Goal: Task Accomplishment & Management: Manage account settings

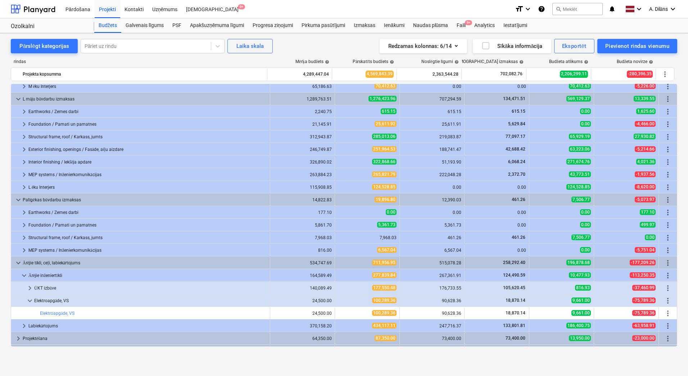
scroll to position [204, 0]
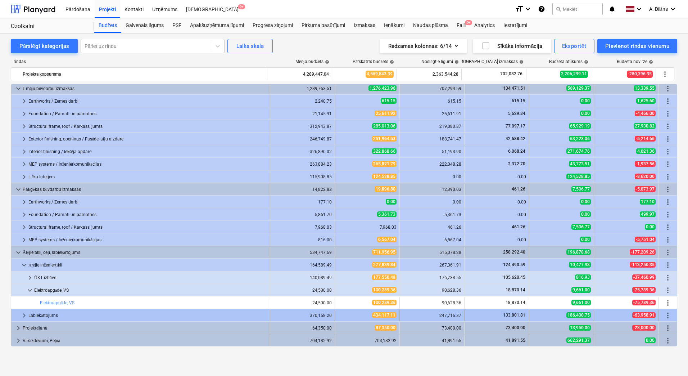
click at [25, 313] on span "keyboard_arrow_right" at bounding box center [24, 315] width 9 height 9
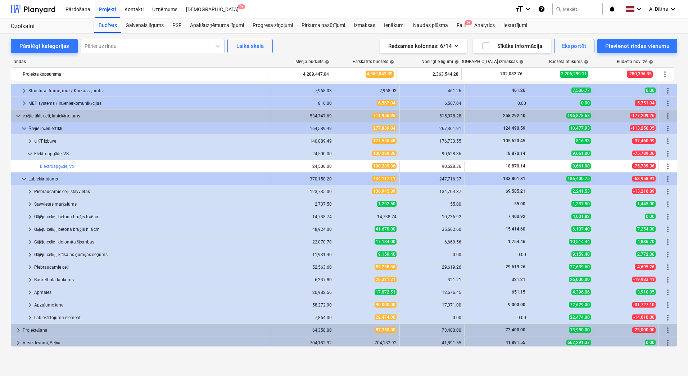
scroll to position [342, 0]
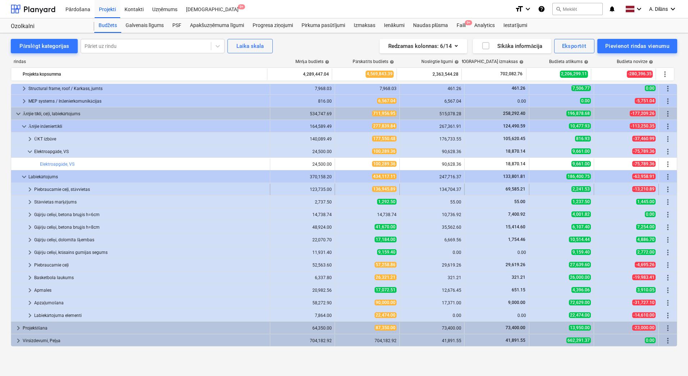
click at [28, 188] on span "keyboard_arrow_right" at bounding box center [30, 189] width 9 height 9
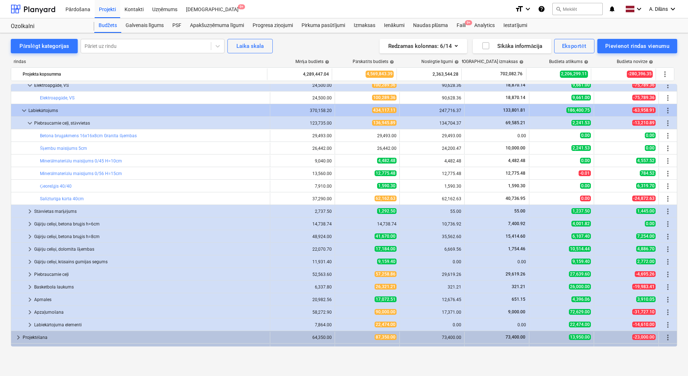
scroll to position [418, 0]
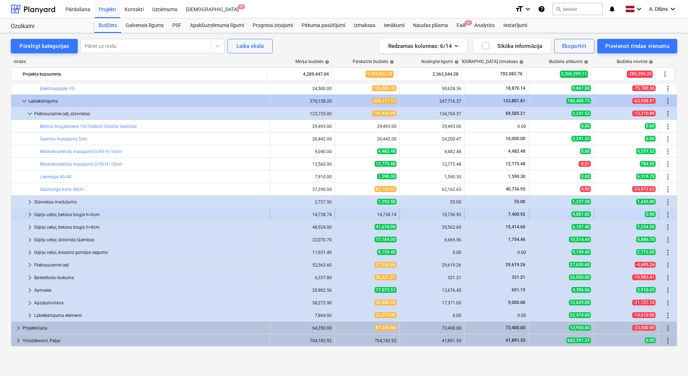
click at [44, 212] on div "Gājēju celiņi, betona bruģis h=6cm" at bounding box center [150, 215] width 233 height 12
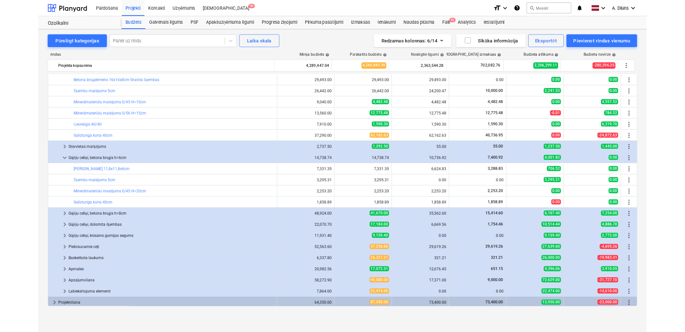
scroll to position [468, 0]
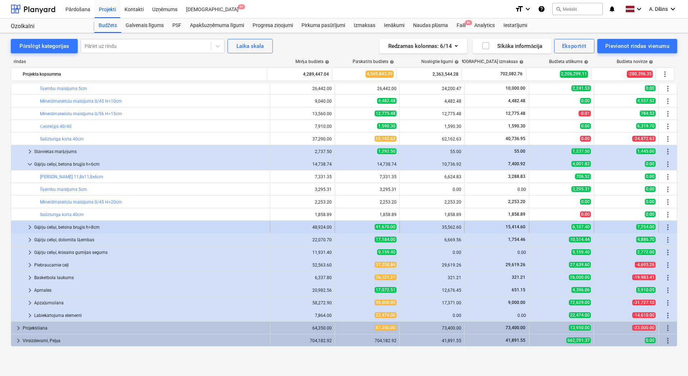
click at [97, 227] on div "Gājēju celiņi, betona bruģis h=8cm" at bounding box center [150, 227] width 233 height 12
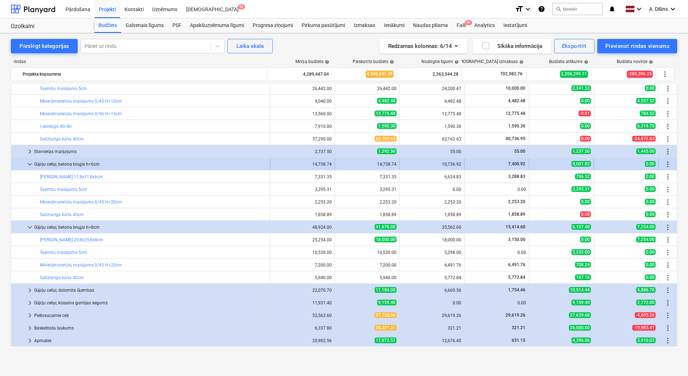
click at [31, 164] on span "keyboard_arrow_down" at bounding box center [30, 164] width 9 height 9
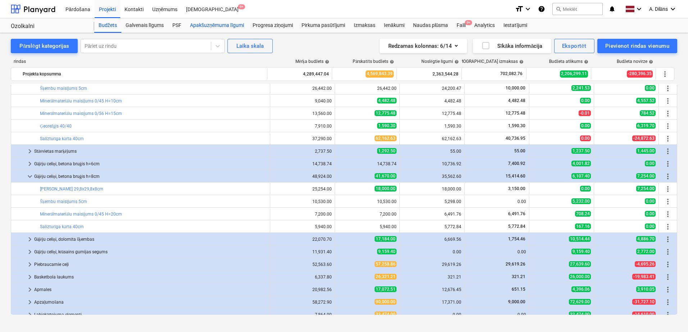
click at [213, 23] on div "Apakšuzņēmuma līgumi" at bounding box center [217, 25] width 63 height 14
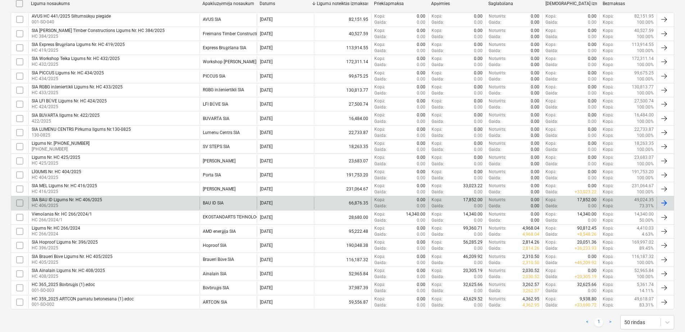
scroll to position [180, 0]
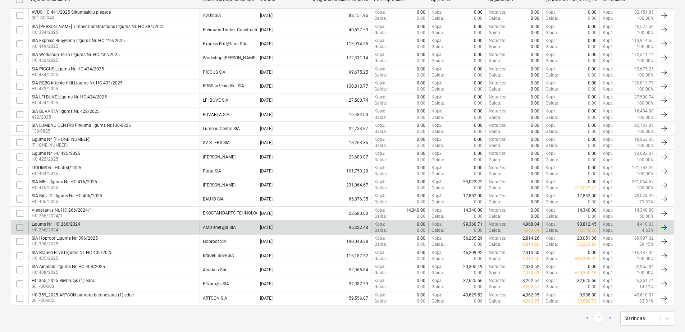
click at [227, 224] on div "AMD enerģija SIA" at bounding box center [228, 228] width 57 height 12
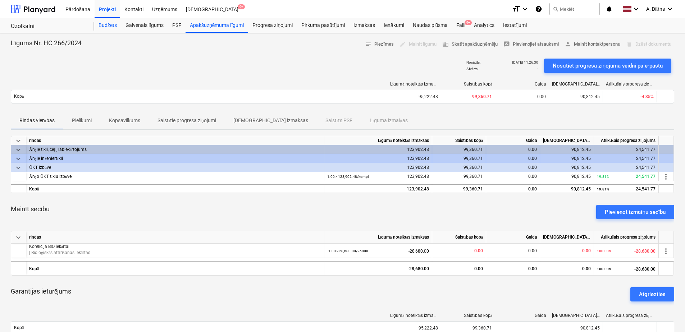
click at [104, 28] on div "Budžets" at bounding box center [107, 25] width 27 height 14
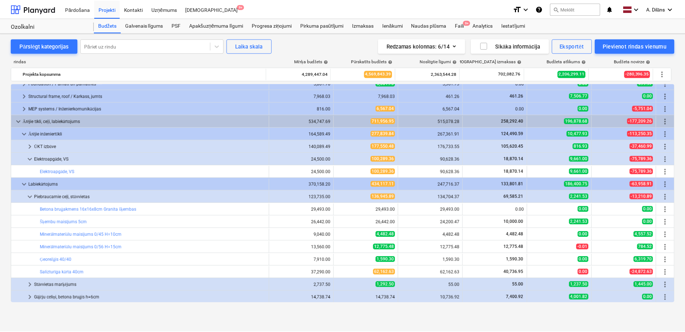
scroll to position [331, 0]
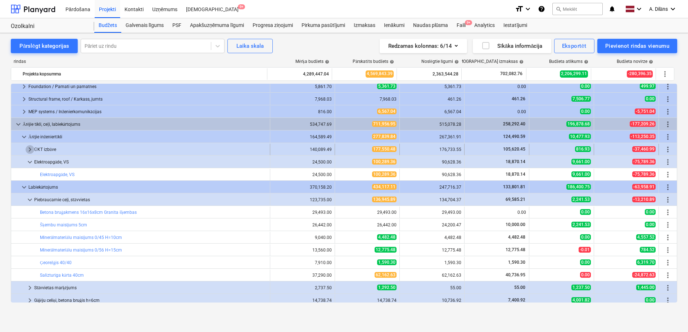
click at [27, 150] on span "keyboard_arrow_right" at bounding box center [30, 149] width 9 height 9
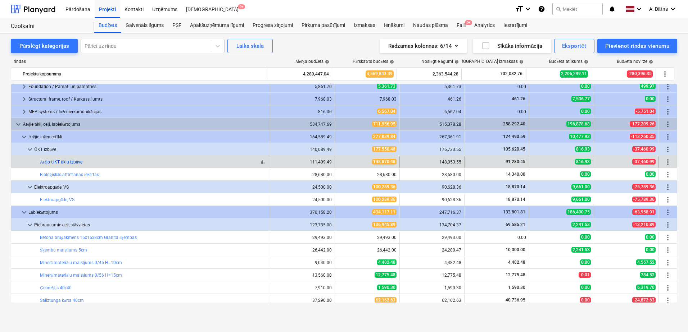
click at [51, 162] on link "Ārējo ŪKT tīklu izbūve" at bounding box center [61, 162] width 42 height 5
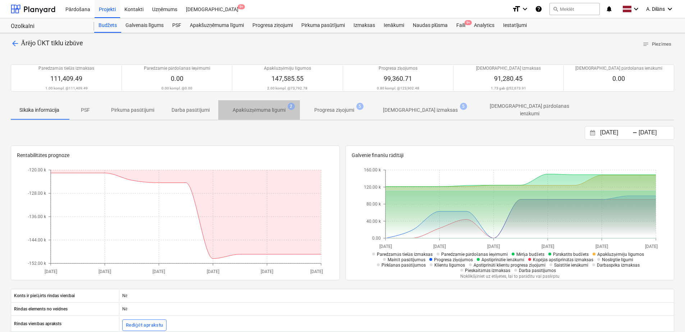
click at [257, 109] on p "Apakšuzņēmuma līgumi" at bounding box center [259, 110] width 53 height 8
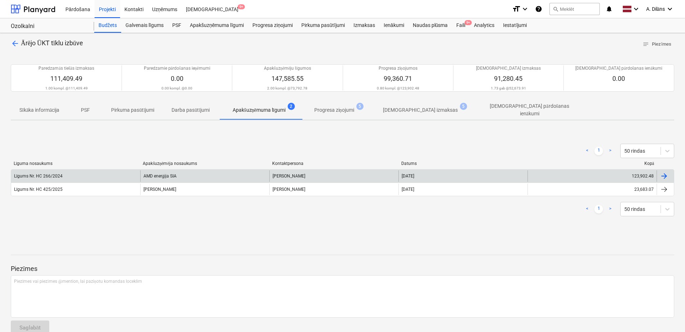
click at [636, 176] on div "123,902.48" at bounding box center [592, 177] width 129 height 12
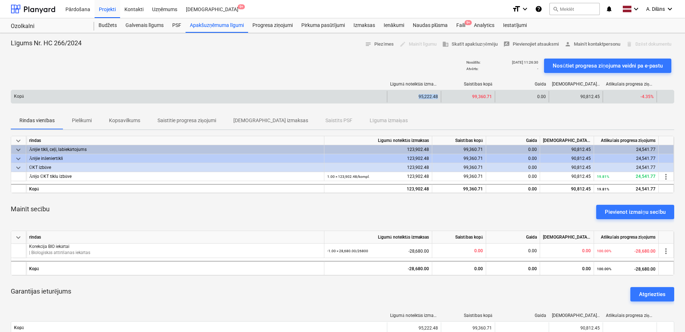
drag, startPoint x: 414, startPoint y: 95, endPoint x: 439, endPoint y: 95, distance: 25.2
click at [439, 95] on div "95,222.48" at bounding box center [414, 97] width 54 height 12
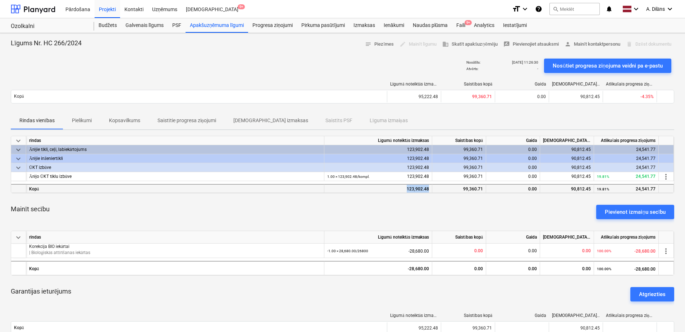
drag, startPoint x: 406, startPoint y: 189, endPoint x: 429, endPoint y: 189, distance: 22.7
click at [429, 189] on div "123,902.48" at bounding box center [379, 188] width 108 height 9
drag, startPoint x: 429, startPoint y: 189, endPoint x: 424, endPoint y: 203, distance: 15.6
click at [424, 203] on div "Mainīt secību Pievienot izmaiņu secību" at bounding box center [343, 212] width 664 height 26
drag, startPoint x: 238, startPoint y: 55, endPoint x: 231, endPoint y: 57, distance: 7.1
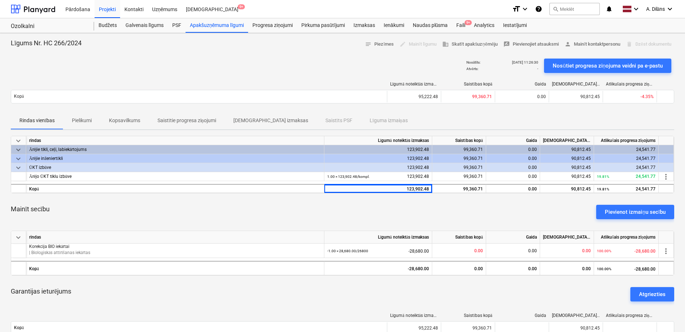
drag, startPoint x: 231, startPoint y: 57, endPoint x: 195, endPoint y: 56, distance: 36.7
drag, startPoint x: 195, startPoint y: 56, endPoint x: 177, endPoint y: 56, distance: 17.6
click at [177, 56] on div "Nosūtīts : 21.07.2025 11:26:30 Atvērts : - Nosūtiet progresa ziņojuma veidni pa…" at bounding box center [343, 66] width 664 height 20
drag, startPoint x: 143, startPoint y: 60, endPoint x: 107, endPoint y: 62, distance: 35.6
drag, startPoint x: 107, startPoint y: 62, endPoint x: 72, endPoint y: 72, distance: 36.7
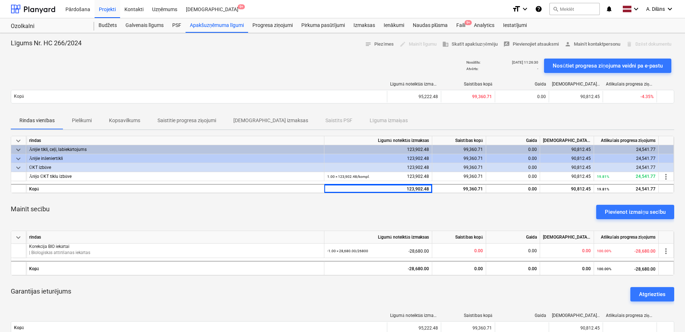
drag, startPoint x: 72, startPoint y: 72, endPoint x: 55, endPoint y: 69, distance: 17.5
click at [55, 69] on div "Nosūtīts : 21.07.2025 11:26:30 Atvērts : - Nosūtiet progresa ziņojuma veidni pa…" at bounding box center [343, 66] width 664 height 20
click at [417, 189] on div "123,902.48" at bounding box center [379, 188] width 108 height 9
click at [416, 206] on div "Mainīt secību Pievienot izmaiņu secību" at bounding box center [343, 212] width 664 height 26
click at [439, 205] on div "Mainīt secību Pievienot izmaiņu secību" at bounding box center [343, 212] width 664 height 26
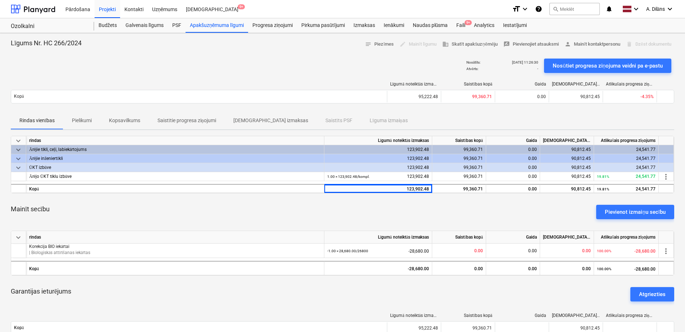
drag, startPoint x: 344, startPoint y: 199, endPoint x: 328, endPoint y: 199, distance: 16.2
drag, startPoint x: 328, startPoint y: 199, endPoint x: 324, endPoint y: 203, distance: 5.1
click at [323, 203] on div "Mainīt secību Pievienot izmaiņu secību" at bounding box center [343, 212] width 664 height 26
drag, startPoint x: 407, startPoint y: 176, endPoint x: 419, endPoint y: 174, distance: 12.3
click at [419, 174] on div "1.00 × 123,902.48 / kompl. 123,902.48" at bounding box center [378, 176] width 102 height 9
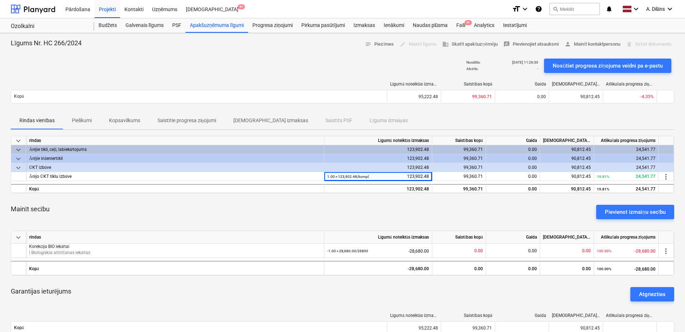
drag, startPoint x: 419, startPoint y: 174, endPoint x: 402, endPoint y: 202, distance: 33.0
click at [402, 202] on div "Mainīt secību Pievienot izmaiņu secību" at bounding box center [343, 212] width 664 height 26
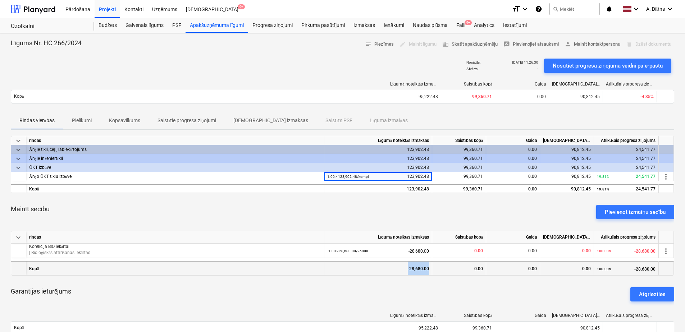
drag, startPoint x: 408, startPoint y: 265, endPoint x: 428, endPoint y: 267, distance: 20.2
click at [428, 267] on div "-28,680.00" at bounding box center [379, 268] width 108 height 14
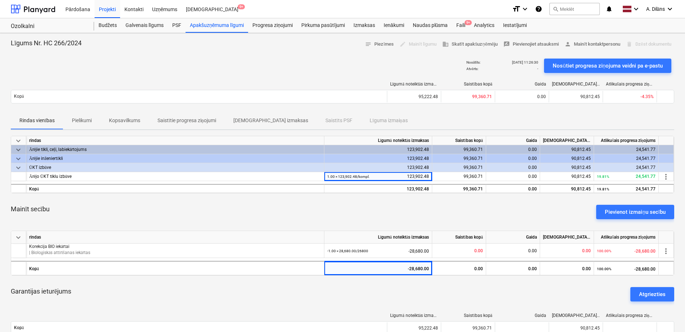
drag, startPoint x: 428, startPoint y: 267, endPoint x: 426, endPoint y: 286, distance: 19.2
click at [426, 286] on div "Garantijas ieturējums Atgriezties" at bounding box center [343, 295] width 664 height 26
click at [666, 176] on span "more_vert" at bounding box center [666, 177] width 9 height 9
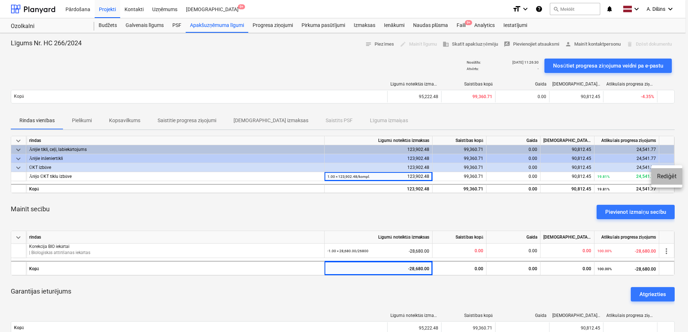
click at [665, 177] on li "Rediģēt" at bounding box center [666, 176] width 31 height 17
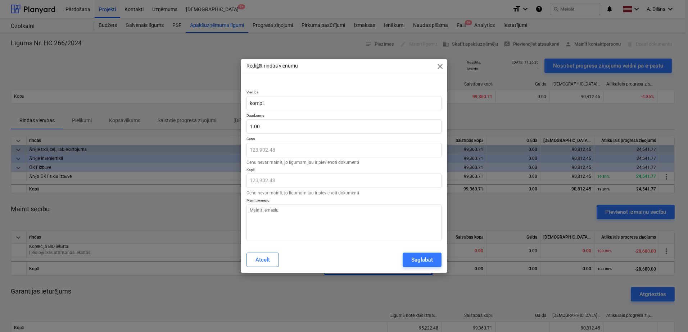
type textarea "x"
type input "1"
click at [270, 125] on input "1" at bounding box center [343, 126] width 195 height 14
type textarea "x"
click at [288, 189] on div "Kopā 123,902.48 Cenu nevar mainīt, jo līgumam jau ir pievienoti dokumenti" at bounding box center [343, 182] width 195 height 28
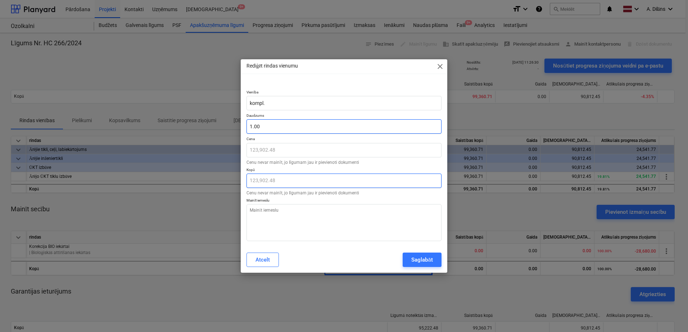
type input "1"
drag, startPoint x: 285, startPoint y: 177, endPoint x: 268, endPoint y: 127, distance: 53.1
click at [268, 131] on input "1" at bounding box center [343, 126] width 195 height 14
click at [271, 260] on button "Atcelt" at bounding box center [262, 260] width 32 height 14
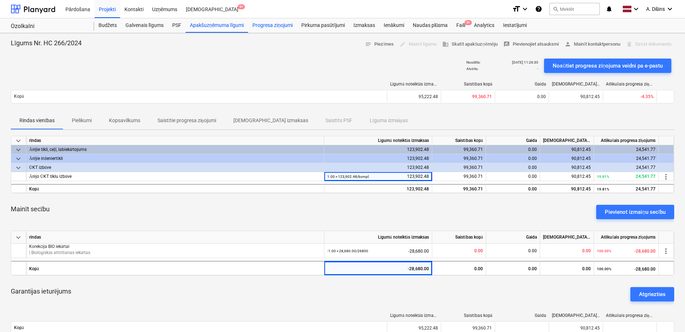
click at [282, 25] on div "Progresa ziņojumi" at bounding box center [272, 25] width 49 height 14
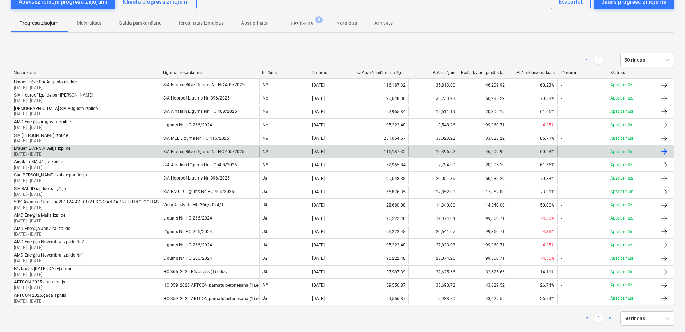
scroll to position [90, 0]
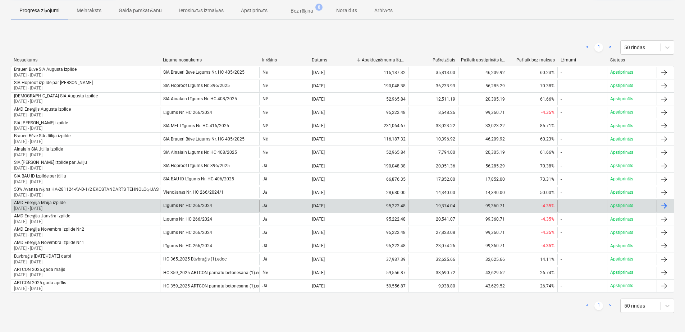
click at [666, 206] on div at bounding box center [664, 206] width 9 height 9
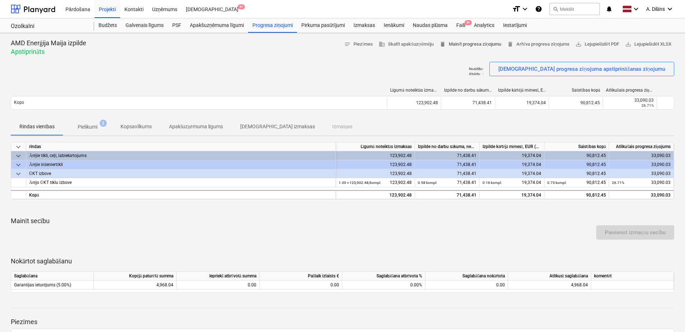
click at [491, 45] on span "delete Mainīt progresa ziņojumu" at bounding box center [471, 44] width 62 height 8
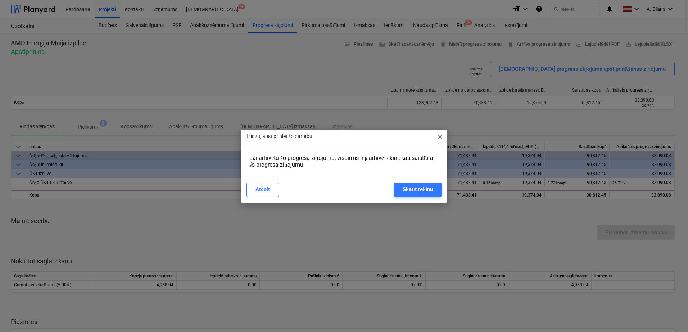
click at [442, 137] on span "close" at bounding box center [440, 137] width 9 height 9
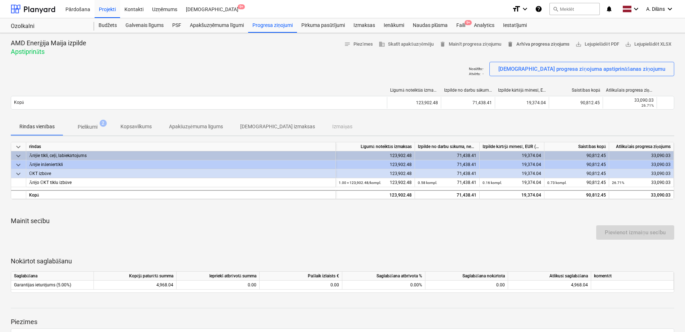
click at [537, 43] on span "delete Arhīva progresa ziņojums" at bounding box center [538, 44] width 63 height 8
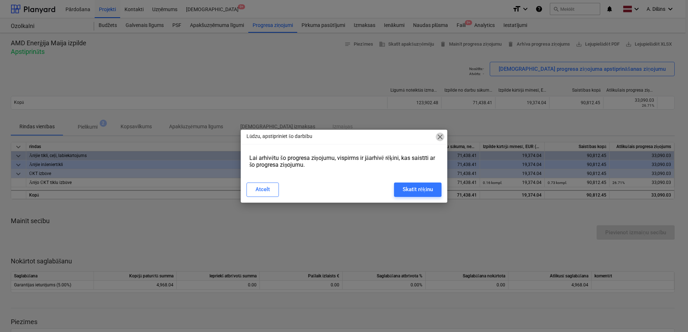
click at [438, 137] on span "close" at bounding box center [440, 137] width 9 height 9
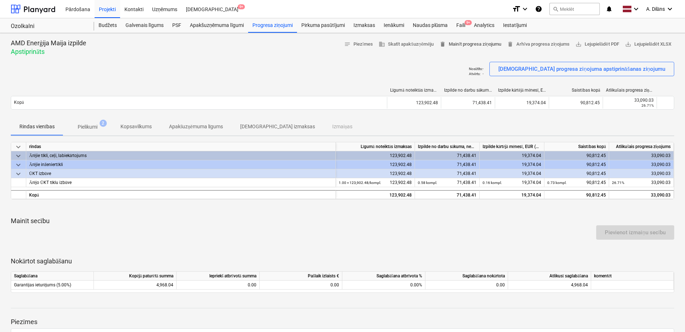
click at [473, 44] on span "delete Mainīt progresa ziņojumu" at bounding box center [471, 44] width 62 height 8
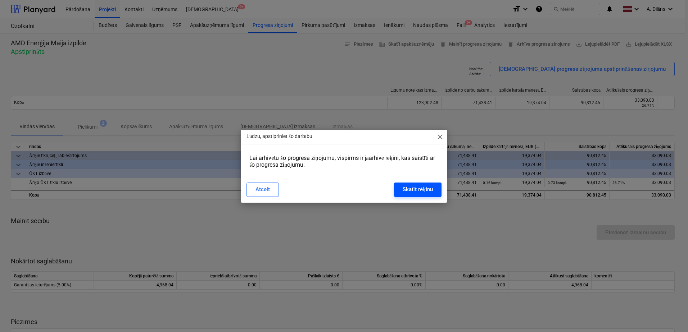
click at [409, 184] on button "Skatīt rēķinu" at bounding box center [417, 190] width 47 height 14
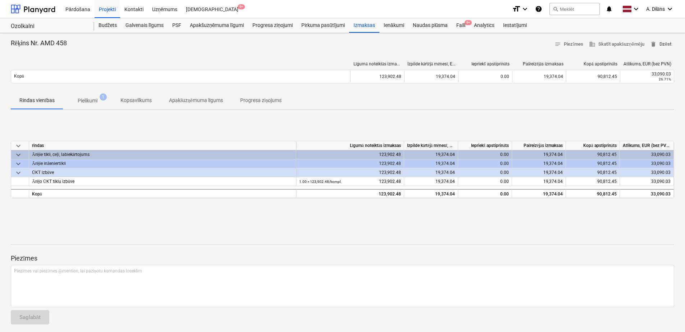
click at [664, 42] on span "delete Dzēst" at bounding box center [660, 44] width 21 height 8
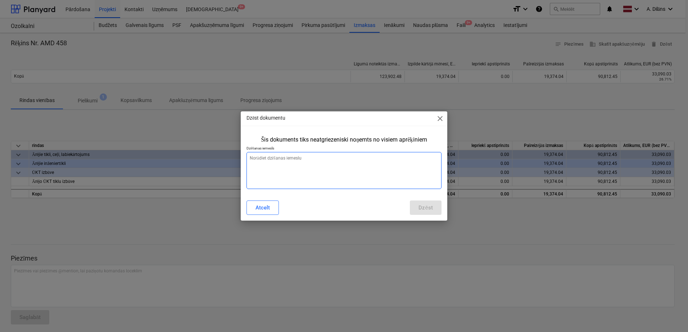
click at [284, 171] on textarea at bounding box center [343, 170] width 195 height 37
type textarea "x"
type textarea "J"
type textarea "x"
type textarea "Jā"
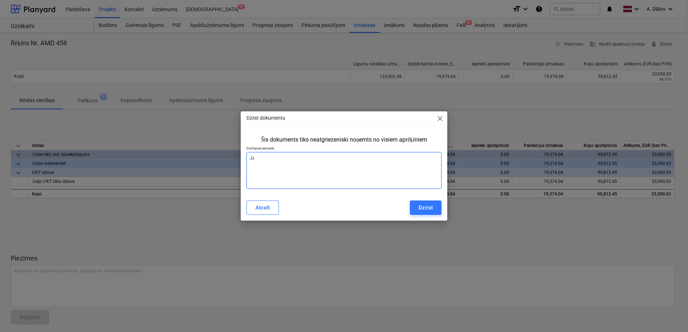
type textarea "x"
type textarea "Jāl"
type textarea "x"
type textarea "Jāla"
type textarea "x"
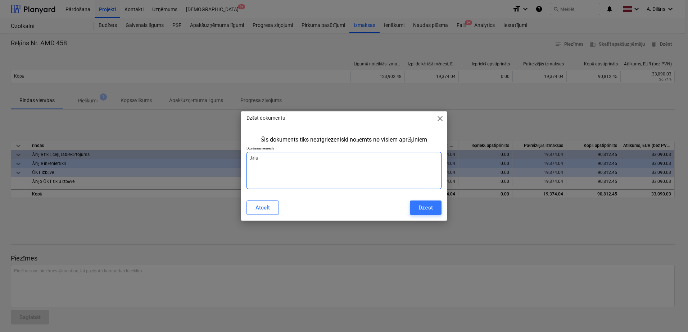
type textarea "Jālab"
type textarea "x"
type textarea "Jālabo"
type textarea "x"
type textarea "Jālabo"
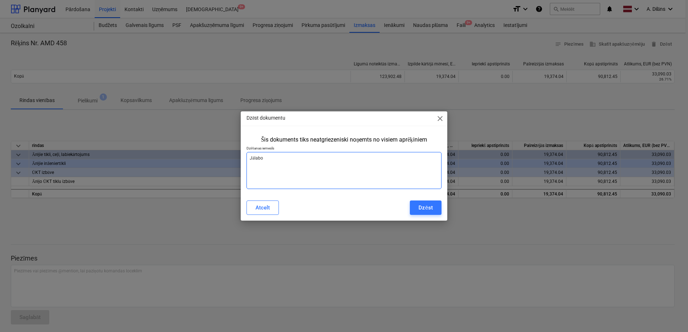
type textarea "x"
type textarea "Jālabo i"
type textarea "x"
type textarea "Jālabo ie"
type textarea "x"
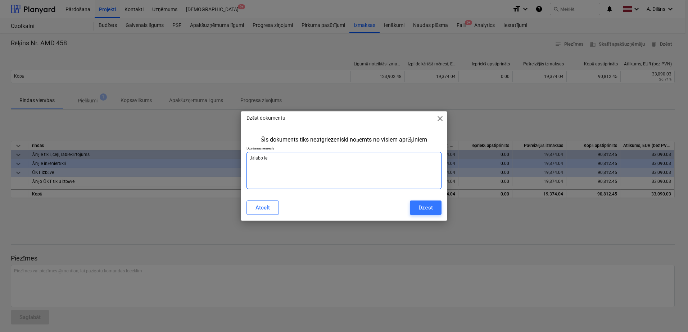
type textarea "Jālabo iev"
type textarea "x"
type textarea "Jālabo ieva"
type textarea "x"
type textarea "Jālabo ievad"
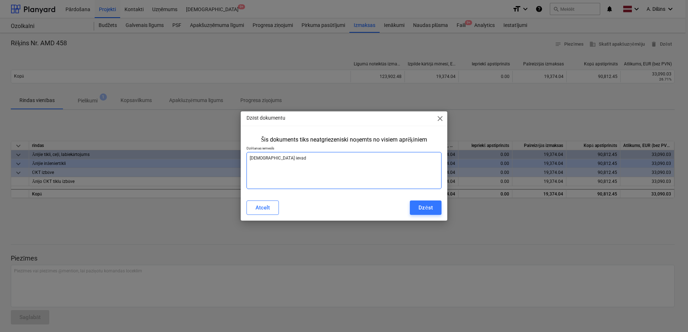
type textarea "x"
type textarea "Jālabo ievadī"
type textarea "x"
type textarea "Jālabo ievadīt"
type textarea "x"
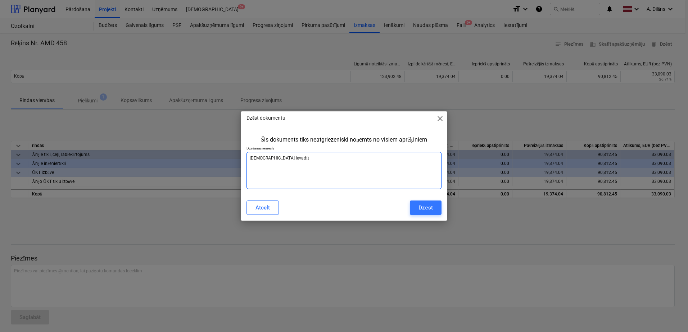
type textarea "Jālabo ievadīti"
type textarea "x"
type textarea "Jālabo ievadītie"
type textarea "x"
type textarea "Jālabo ievadītie"
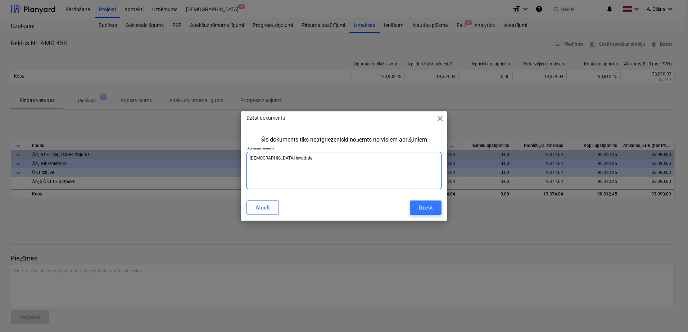
type textarea "x"
type textarea "Jālabo ievadītie d"
type textarea "x"
type textarea "Jālabo ievadītie da"
type textarea "x"
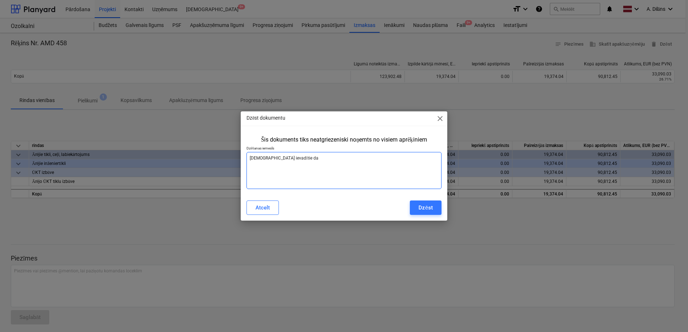
type textarea "Jālabo ievadītie dat"
type textarea "x"
drag, startPoint x: 305, startPoint y: 161, endPoint x: 234, endPoint y: 155, distance: 71.5
click at [234, 155] on div "Dzēst dokumentu close Šis dokuments tiks neatgriezeniski noņemts no visiem aprē…" at bounding box center [344, 166] width 688 height 332
type textarea "Jālabo ievadītie dati"
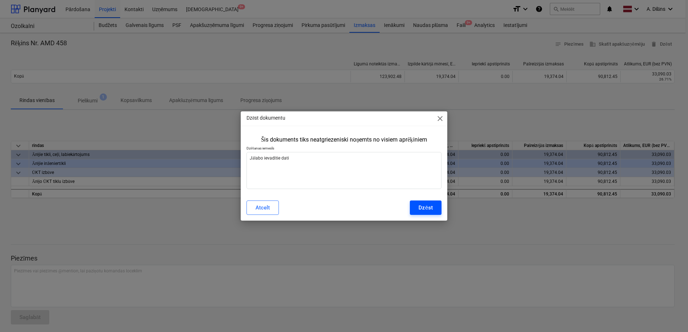
click at [416, 205] on button "Dzēst" at bounding box center [425, 208] width 31 height 14
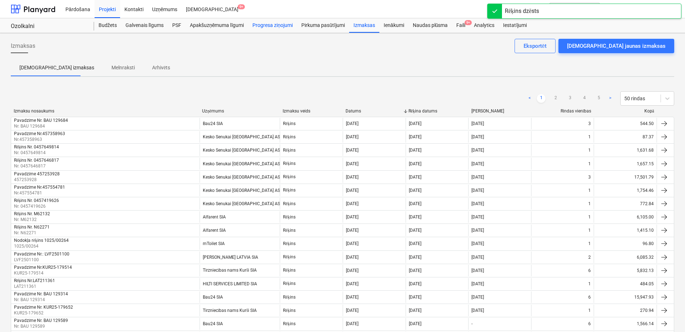
click at [256, 25] on div "Progresa ziņojumi" at bounding box center [272, 25] width 49 height 14
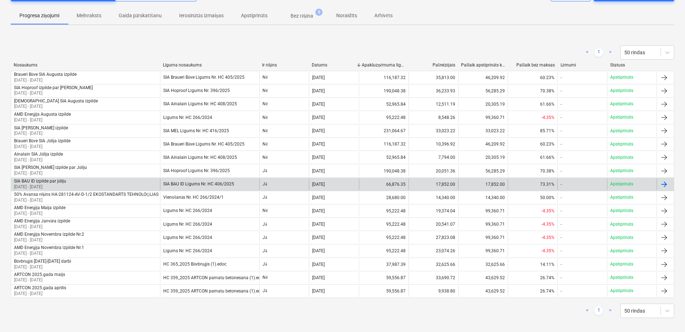
scroll to position [90, 0]
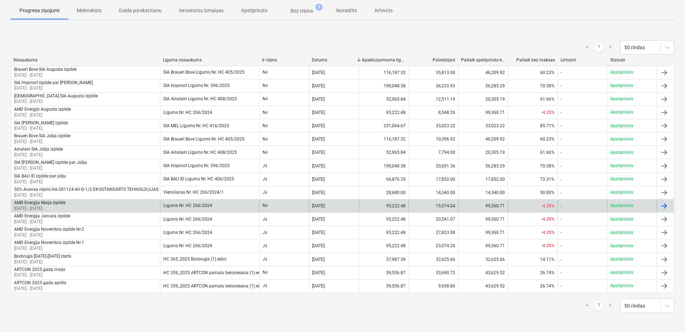
click at [137, 205] on div "AMD Enerģija Maija izpilde 01 May 2025 - 31 May 2025" at bounding box center [85, 206] width 149 height 12
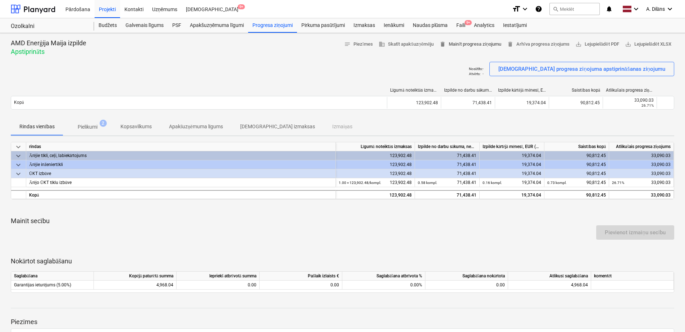
click at [450, 42] on span "delete Mainīt progresa ziņojumu" at bounding box center [471, 44] width 62 height 8
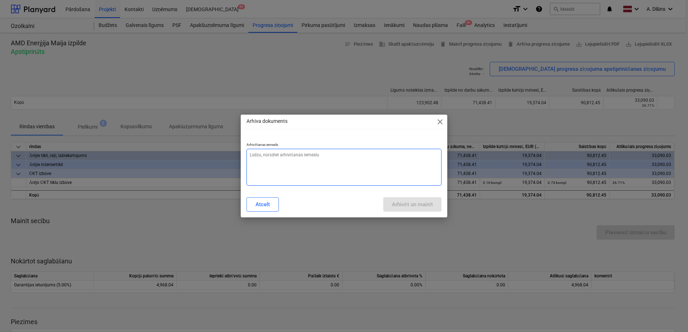
click at [347, 166] on textarea at bounding box center [343, 167] width 195 height 37
paste textarea "Jālabo ievadītie dati"
type textarea "x"
type textarea "Jālabo ievadītie dati"
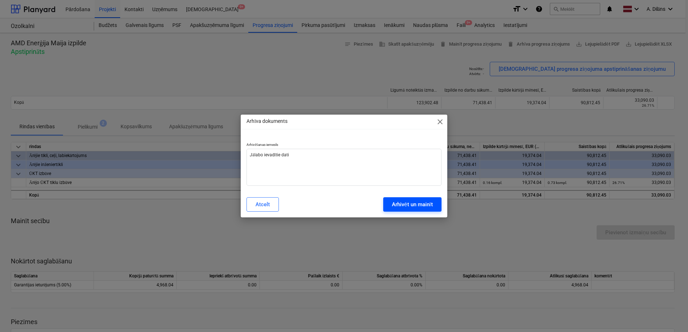
click at [412, 205] on div "Arhivēt un mainīt" at bounding box center [412, 204] width 41 height 9
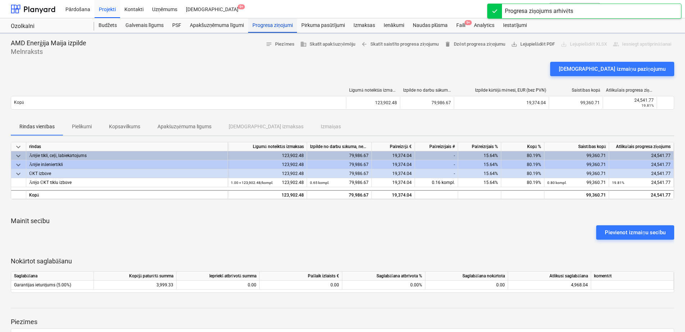
click at [272, 26] on div "Progresa ziņojumi" at bounding box center [272, 25] width 49 height 14
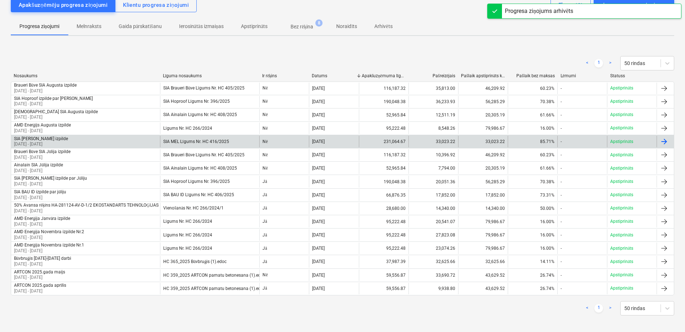
scroll to position [77, 0]
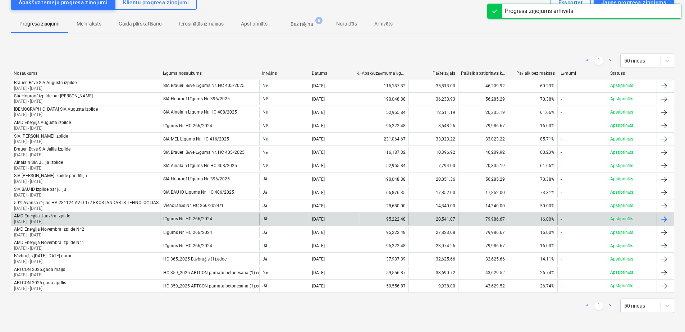
click at [132, 214] on div "AMD Enerģija Janvāra izpilde 01 Jan 2025 - 31 Jan 2025" at bounding box center [85, 220] width 149 height 12
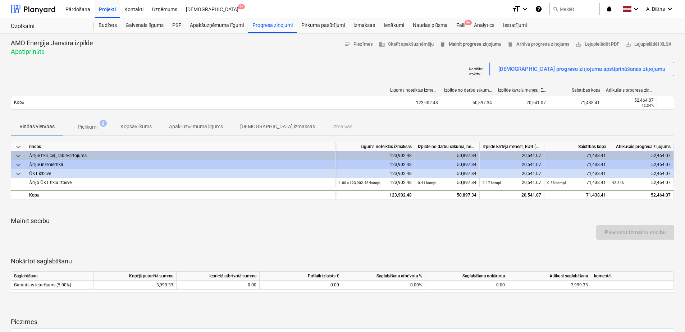
click at [472, 43] on span "delete Mainīt progresa ziņojumu" at bounding box center [471, 44] width 62 height 8
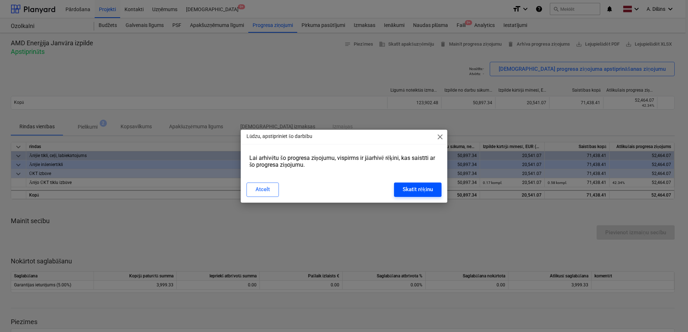
click at [413, 191] on div "Skatīt rēķinu" at bounding box center [418, 189] width 30 height 9
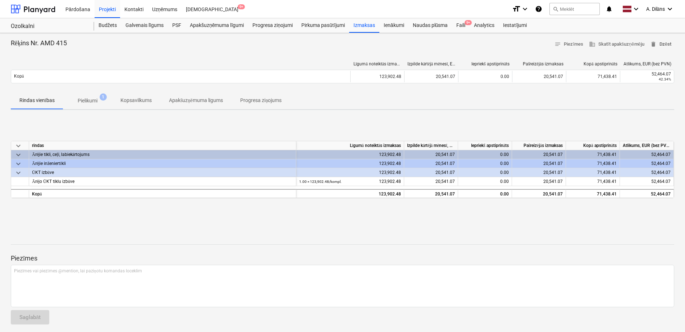
click at [655, 43] on span "delete" at bounding box center [653, 44] width 6 height 6
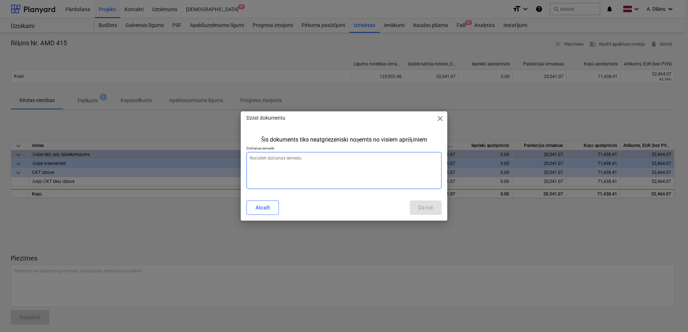
click at [360, 167] on textarea at bounding box center [343, 170] width 195 height 37
paste textarea "Jālabo ievadītie dati"
type textarea "x"
type textarea "Jālabo ievadītie dati"
click at [424, 210] on div "Dzēst" at bounding box center [425, 207] width 14 height 9
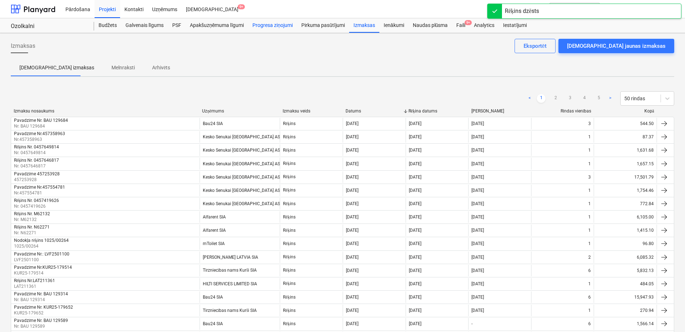
click at [272, 29] on div "Progresa ziņojumi" at bounding box center [272, 25] width 49 height 14
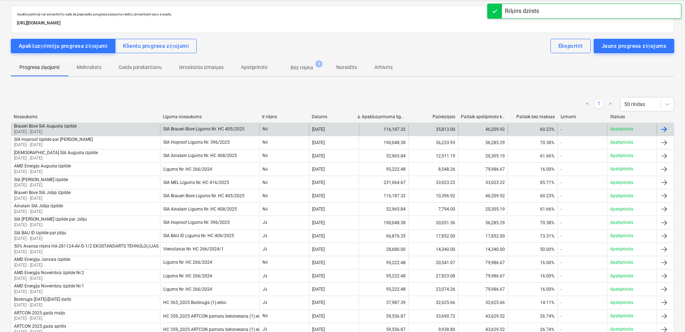
scroll to position [77, 0]
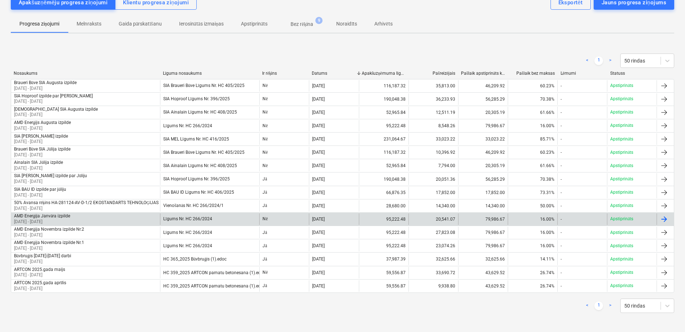
click at [103, 219] on div "AMD Enerģija Janvāra izpilde 01 Jan 2025 - 31 Jan 2025" at bounding box center [85, 220] width 149 height 12
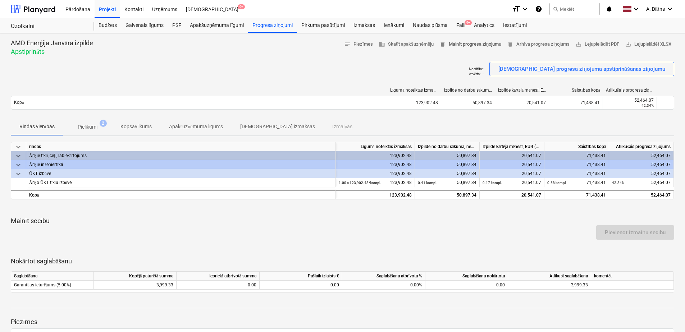
click at [462, 43] on span "delete Mainīt progresa ziņojumu" at bounding box center [471, 44] width 62 height 8
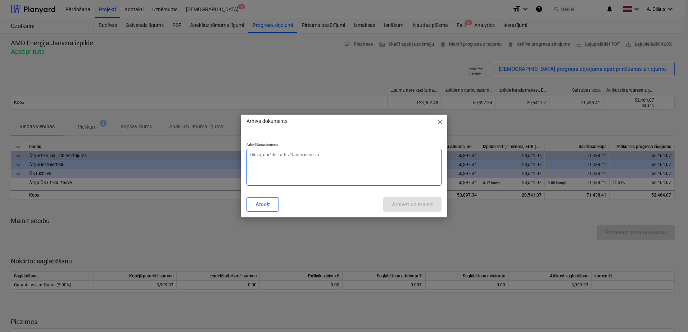
click at [380, 181] on textarea at bounding box center [343, 167] width 195 height 37
paste textarea "Jālabo ievadītie dati"
type textarea "x"
type textarea "Jālabo ievadītie dati"
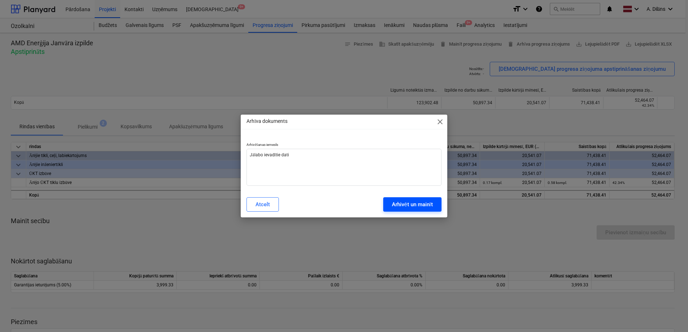
click at [423, 203] on div "Arhivēt un mainīt" at bounding box center [412, 204] width 41 height 9
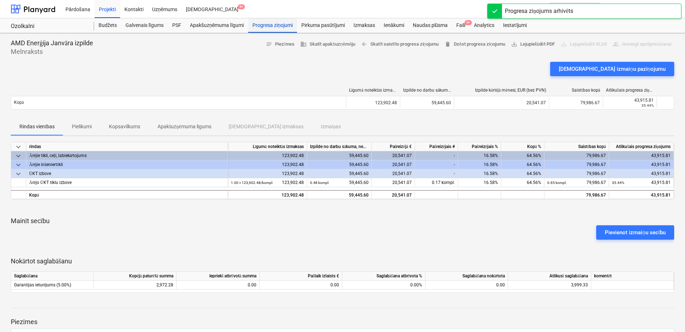
click at [283, 24] on div "Progresa ziņojumi" at bounding box center [272, 25] width 49 height 14
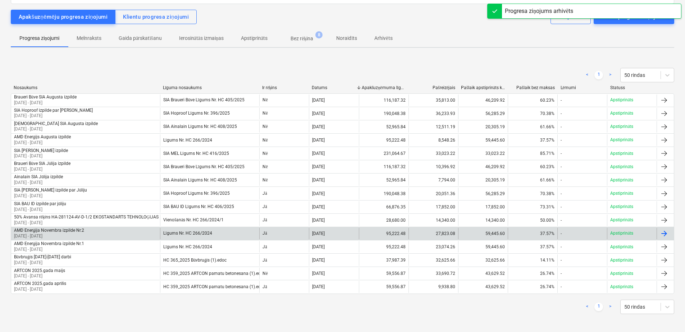
scroll to position [63, 0]
click at [118, 232] on div "AMD Enerģija Novembra izpilde Nr.2 01 Nov 2024 - 30 Nov 2024" at bounding box center [85, 233] width 149 height 12
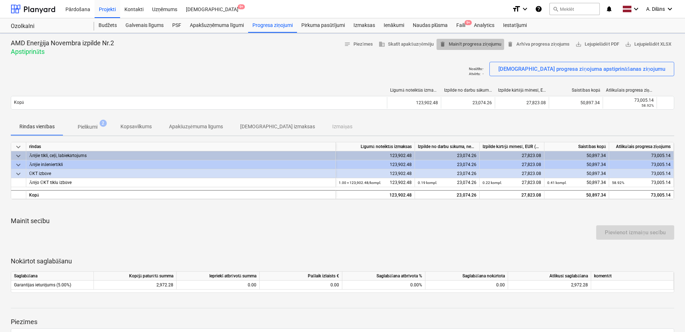
click at [465, 45] on span "delete Mainīt progresa ziņojumu" at bounding box center [471, 44] width 62 height 8
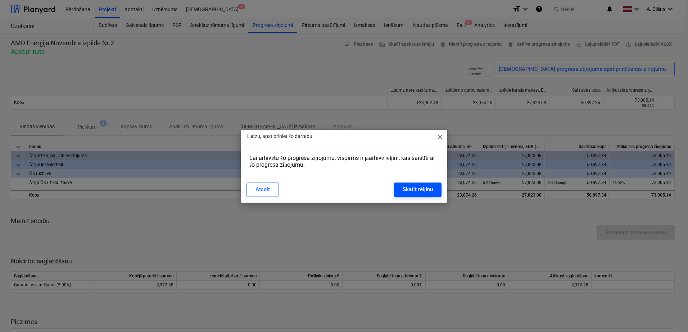
click at [414, 188] on div "Skatīt rēķinu" at bounding box center [418, 189] width 30 height 9
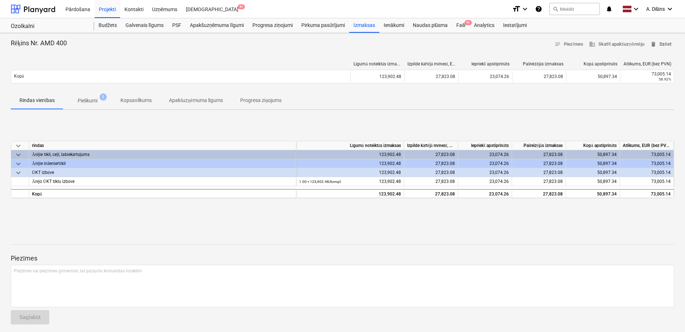
click at [658, 45] on span "delete Dzēst" at bounding box center [660, 44] width 21 height 8
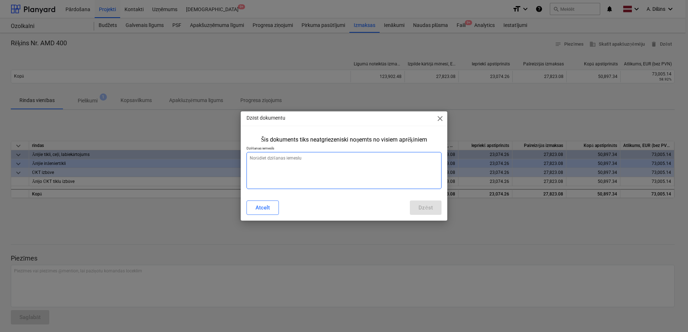
click at [308, 177] on textarea at bounding box center [343, 170] width 195 height 37
paste textarea "Jālabo ievadītie dati"
type textarea "x"
type textarea "Jālabo ievadītie dati"
click at [426, 207] on div "Dzēst" at bounding box center [425, 207] width 14 height 9
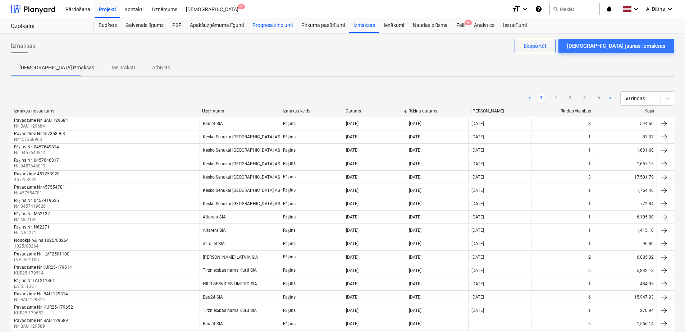
click at [275, 24] on div "Progresa ziņojumi" at bounding box center [272, 25] width 49 height 14
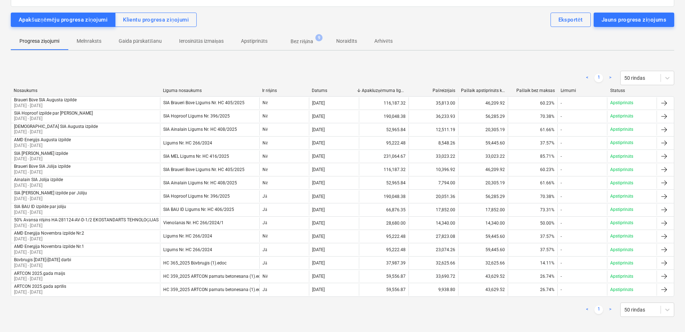
scroll to position [63, 0]
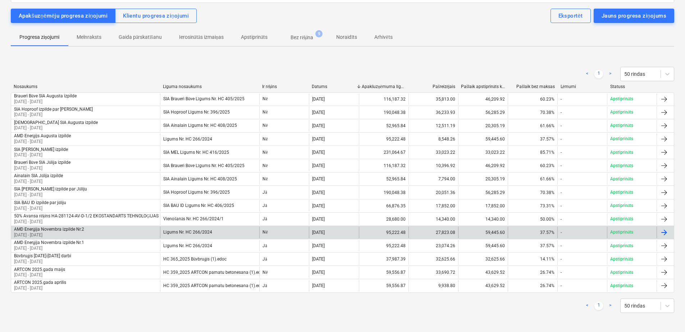
click at [109, 231] on div "AMD Enerģija Novembra izpilde Nr.2 01 Nov 2024 - 30 Nov 2024" at bounding box center [85, 233] width 149 height 12
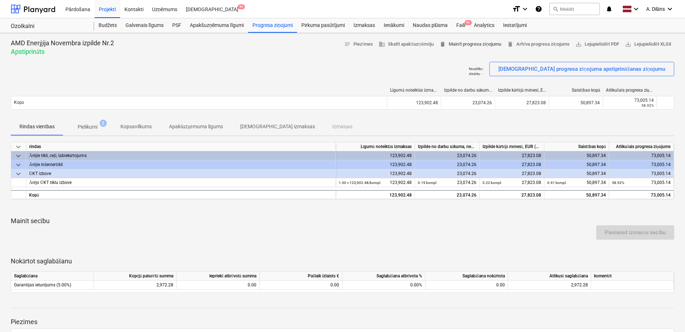
click at [486, 45] on span "delete Mainīt progresa ziņojumu" at bounding box center [471, 44] width 62 height 8
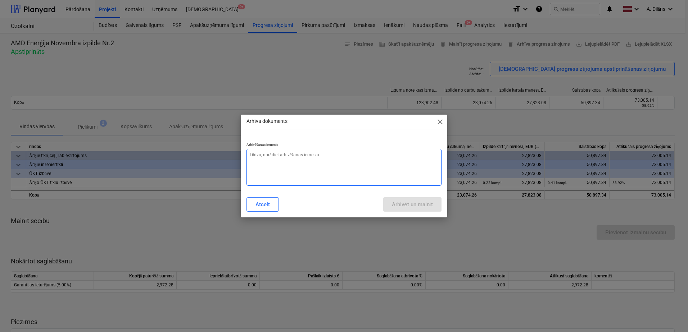
click at [371, 155] on textarea at bounding box center [343, 167] width 195 height 37
paste textarea "Jālabo ievadītie dati"
type textarea "x"
type textarea "Jālabo ievadītie dati"
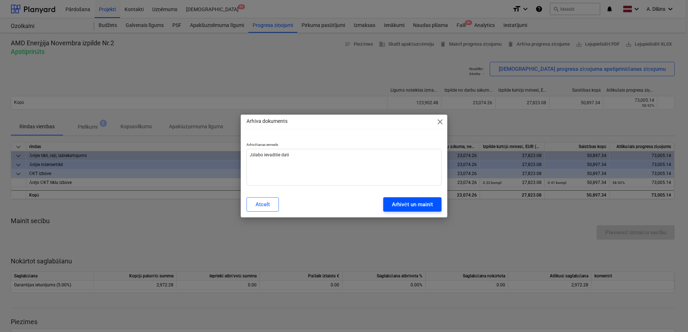
click at [416, 203] on div "Arhivēt un mainīt" at bounding box center [412, 204] width 41 height 9
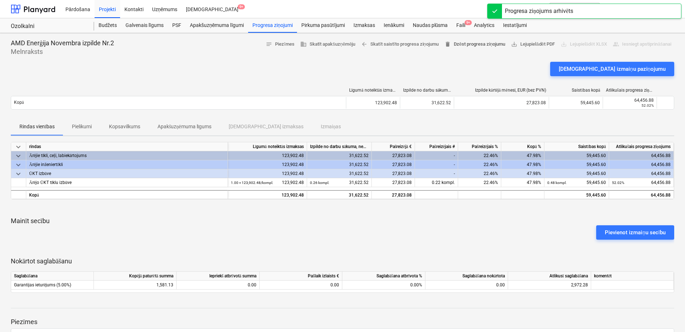
click at [476, 45] on span "delete Dzēst progresa ziņojumu" at bounding box center [475, 44] width 61 height 8
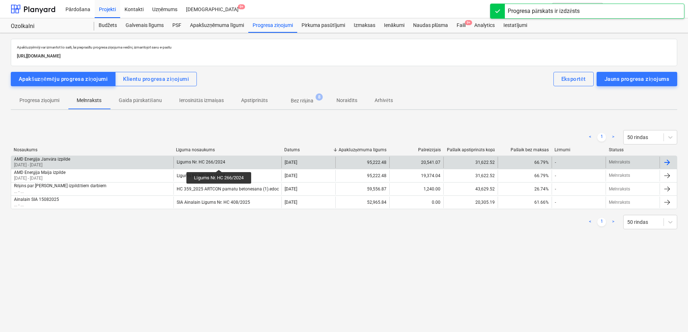
click at [220, 163] on div "Līgums Nr. HC 266/2024" at bounding box center [201, 162] width 49 height 5
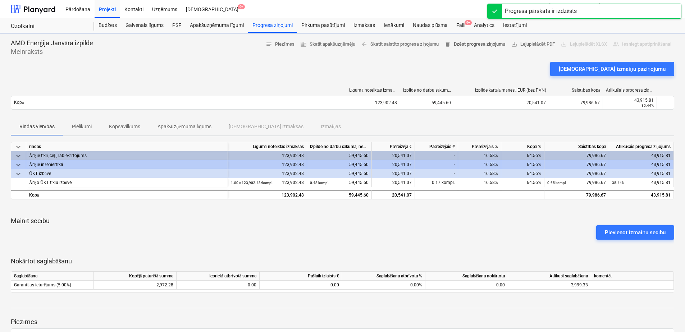
click at [466, 44] on span "delete Dzēst progresa ziņojumu" at bounding box center [475, 44] width 61 height 8
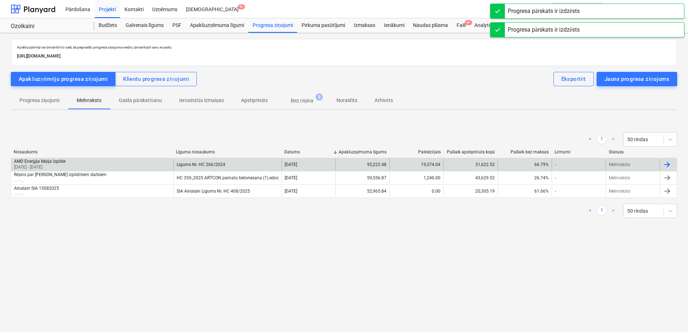
click at [234, 167] on div "Līgums Nr. HC 266/2024" at bounding box center [227, 165] width 108 height 12
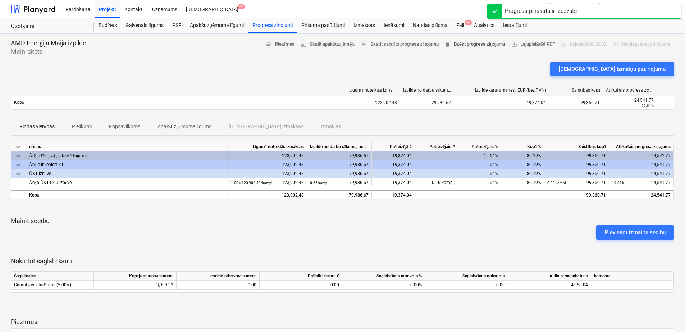
click at [486, 43] on span "delete Dzēst progresa ziņojumu" at bounding box center [475, 44] width 61 height 8
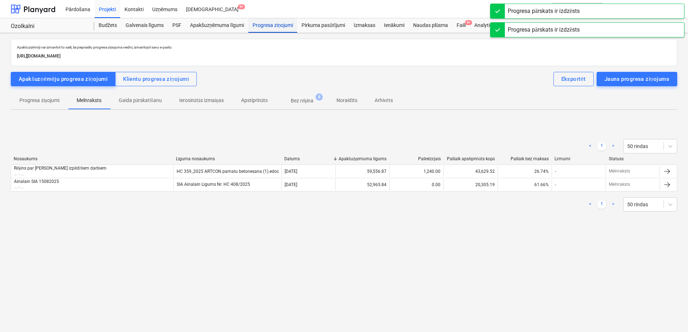
click at [280, 25] on div "Progresa ziņojumi" at bounding box center [272, 25] width 49 height 14
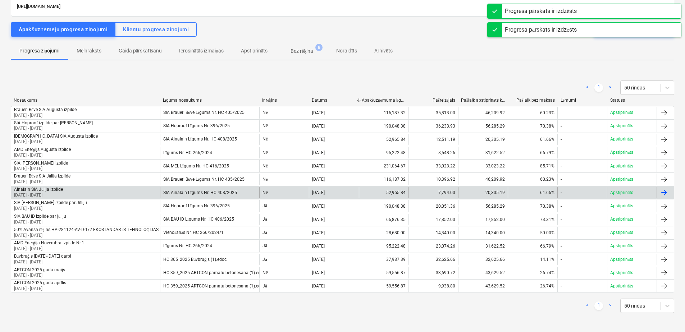
scroll to position [50, 0]
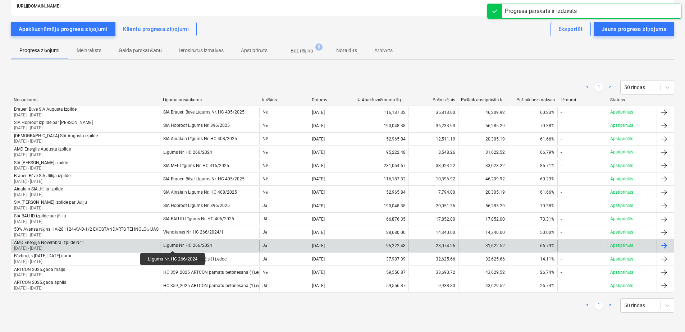
click at [174, 245] on div "Līgums Nr. HC 266/2024" at bounding box center [187, 245] width 49 height 5
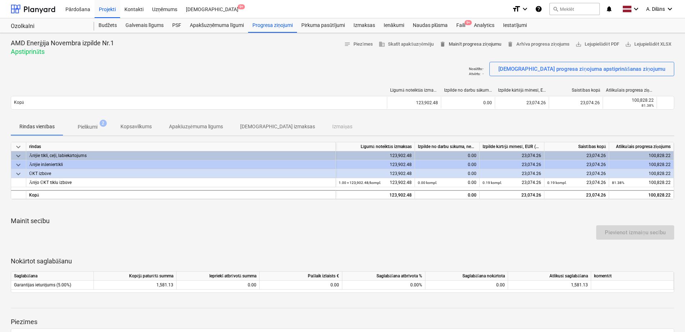
click at [466, 45] on span "delete Mainīt progresa ziņojumu" at bounding box center [471, 44] width 62 height 8
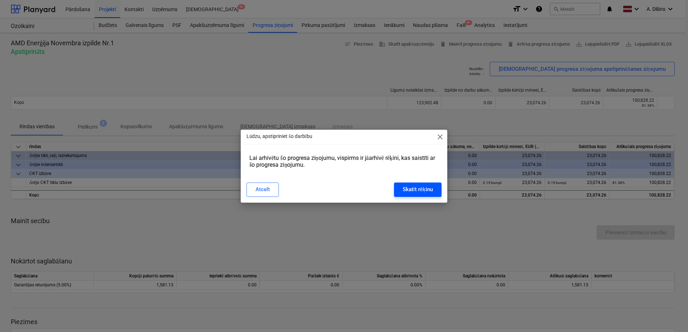
click at [418, 186] on div "Skatīt rēķinu" at bounding box center [418, 189] width 30 height 9
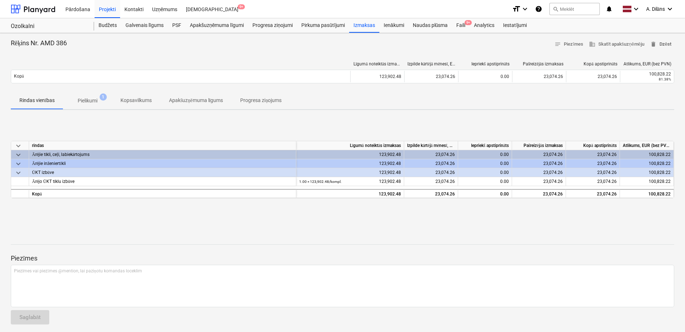
click at [661, 44] on span "delete Dzēst" at bounding box center [660, 44] width 21 height 8
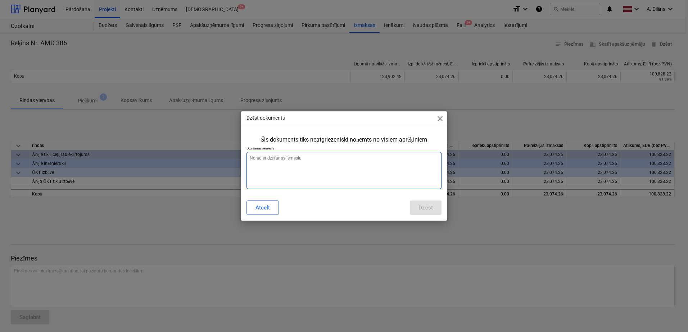
click at [317, 182] on textarea at bounding box center [343, 170] width 195 height 37
paste textarea "Jālabo ievadītie dati"
type textarea "x"
type textarea "Jālabo ievadītie dati"
click at [426, 208] on div "Dzēst" at bounding box center [425, 207] width 14 height 9
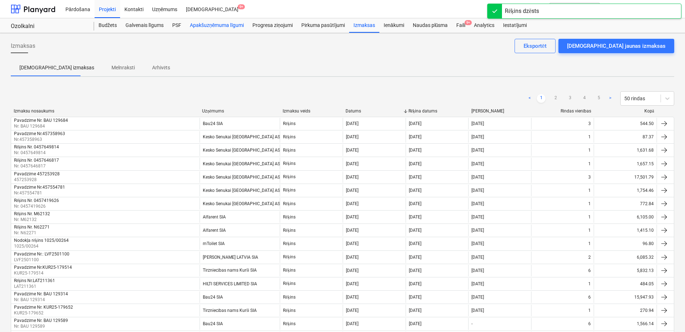
click at [225, 25] on div "Apakšuzņēmuma līgumi" at bounding box center [217, 25] width 63 height 14
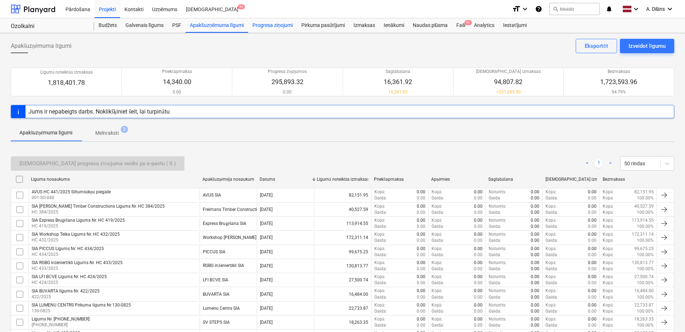
click at [282, 23] on div "Progresa ziņojumi" at bounding box center [272, 25] width 49 height 14
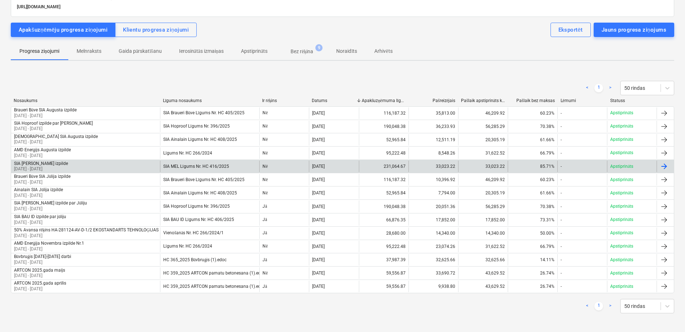
scroll to position [50, 0]
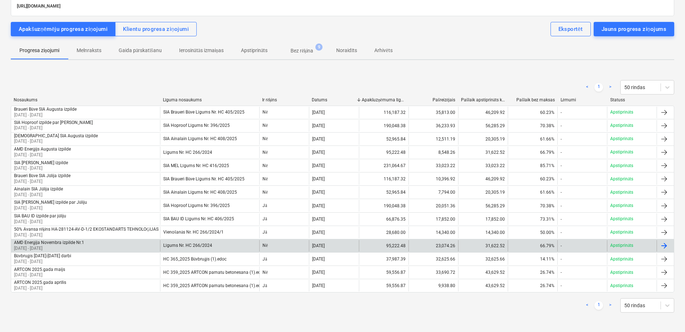
click at [108, 244] on div "AMD Enerģija Novembra izpilde Nr.1 01 Nov 2024 - 30 Nov 2024" at bounding box center [85, 246] width 149 height 12
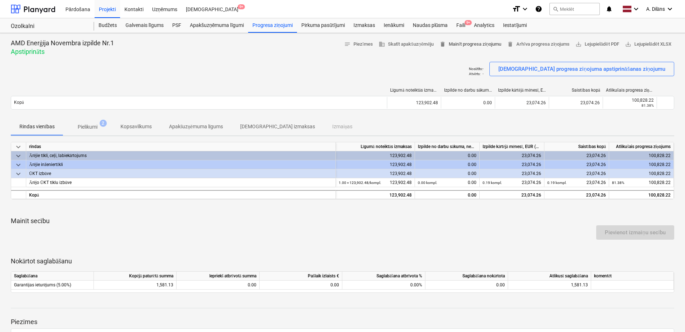
click at [473, 45] on span "delete Mainīt progresa ziņojumu" at bounding box center [471, 44] width 62 height 8
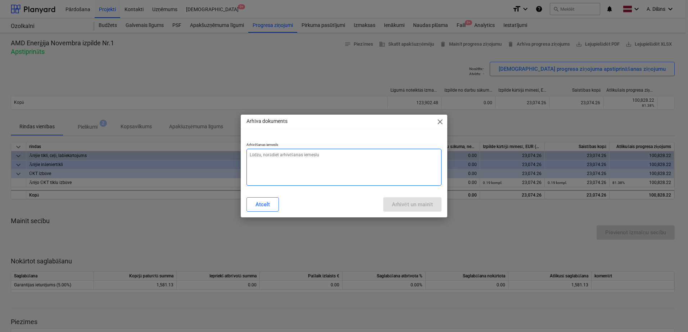
click at [346, 171] on textarea at bounding box center [343, 167] width 195 height 37
paste textarea "Jālabo ievadītie dati"
type textarea "x"
type textarea "Jālabo ievadītie dati"
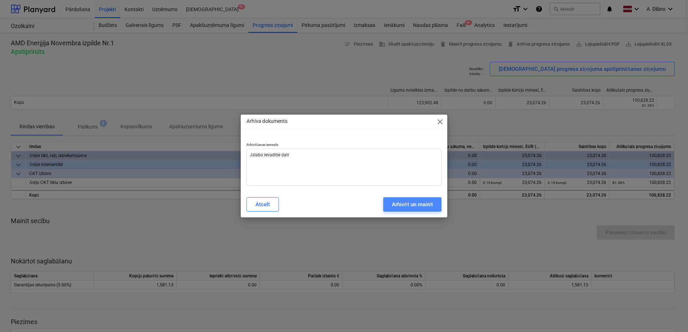
click at [419, 203] on div "Arhivēt un mainīt" at bounding box center [412, 204] width 41 height 9
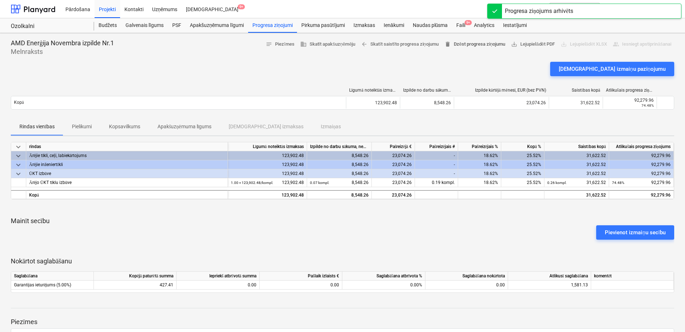
click at [469, 43] on span "delete Dzēst progresa ziņojumu" at bounding box center [475, 44] width 61 height 8
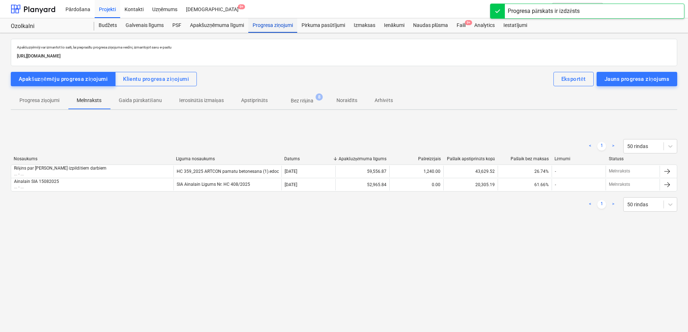
click at [275, 22] on div "Progresa ziņojumi" at bounding box center [272, 25] width 49 height 14
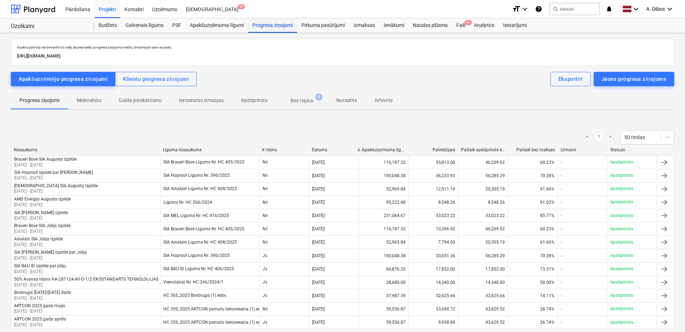
click at [283, 27] on div "Progresa ziņojumi" at bounding box center [272, 25] width 49 height 14
click at [214, 27] on div "Apakšuzņēmuma līgumi" at bounding box center [217, 25] width 63 height 14
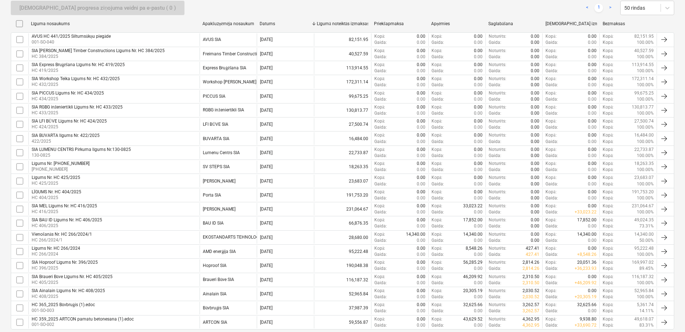
scroll to position [194, 0]
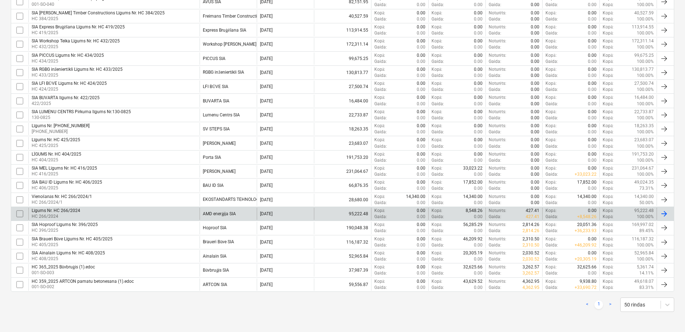
click at [210, 213] on div "AMD enerģija SIA" at bounding box center [219, 214] width 33 height 5
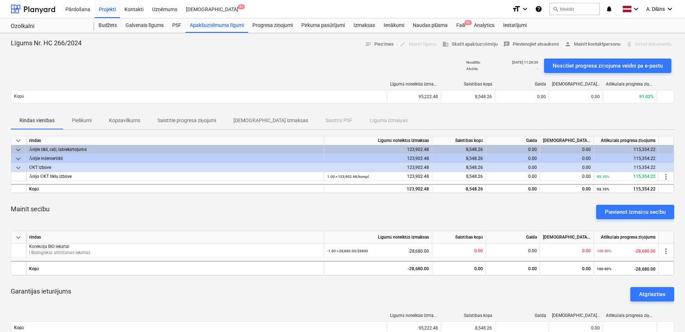
click at [650, 45] on div "delete Dzēst dokumentu" at bounding box center [648, 44] width 51 height 11
click at [177, 121] on p "Saistītie progresa ziņojumi" at bounding box center [187, 121] width 59 height 8
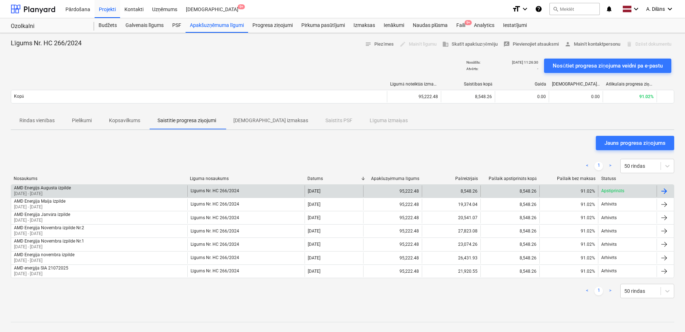
click at [161, 186] on div "AMD Enerģijs Augusta izpilde 01 Aug 2025 - 31 Aug 2025" at bounding box center [99, 192] width 176 height 12
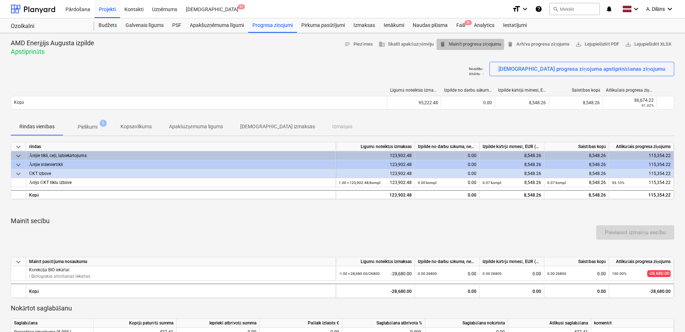
click at [471, 47] on span "delete Mainīt progresa ziņojumu" at bounding box center [471, 44] width 62 height 8
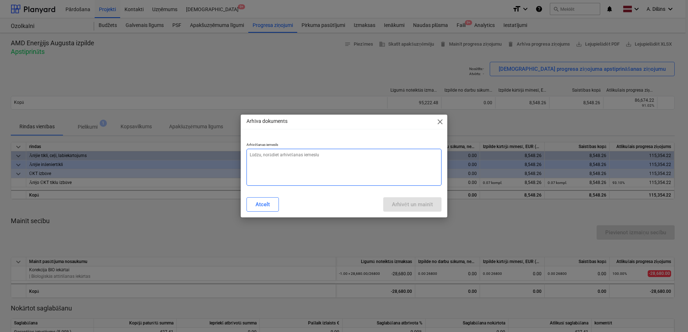
click at [372, 177] on textarea at bounding box center [343, 167] width 195 height 37
paste textarea "Jālabo ievadītie dati"
type textarea "x"
type textarea "Jālabo ievadītie dati"
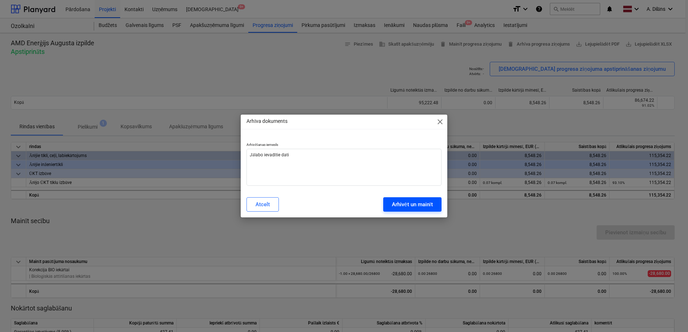
click at [420, 210] on button "Arhivēt un mainīt" at bounding box center [412, 205] width 58 height 14
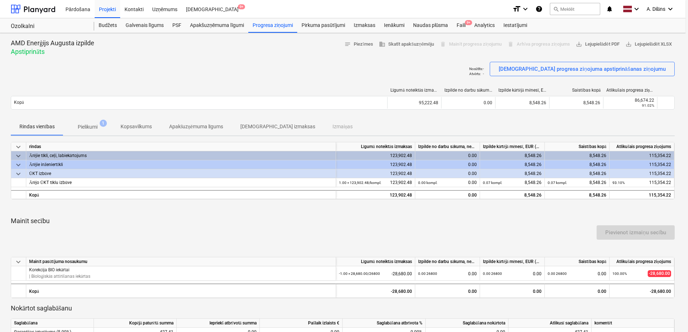
type textarea "x"
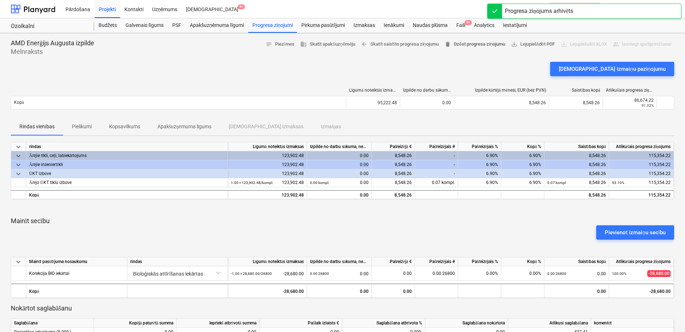
click at [475, 45] on span "delete Dzēst progresa ziņojumu" at bounding box center [475, 44] width 61 height 8
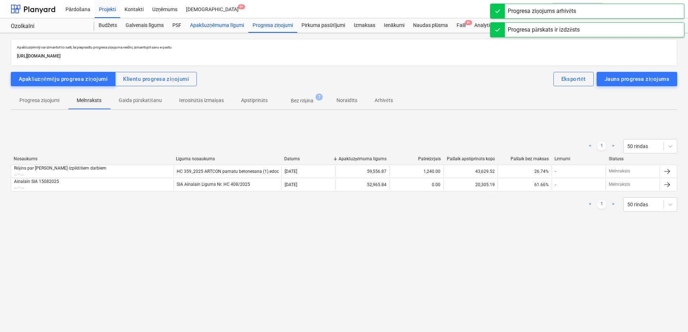
click at [217, 26] on div "Apakšuzņēmuma līgumi" at bounding box center [217, 25] width 63 height 14
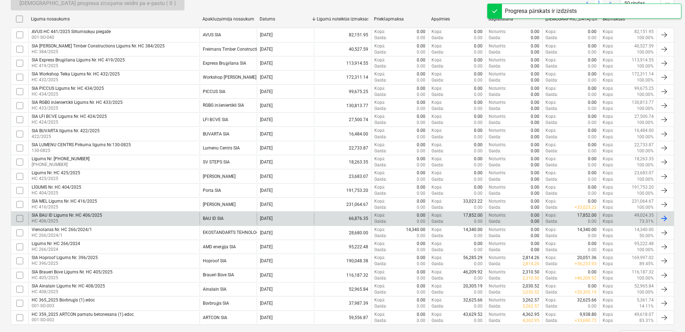
scroll to position [194, 0]
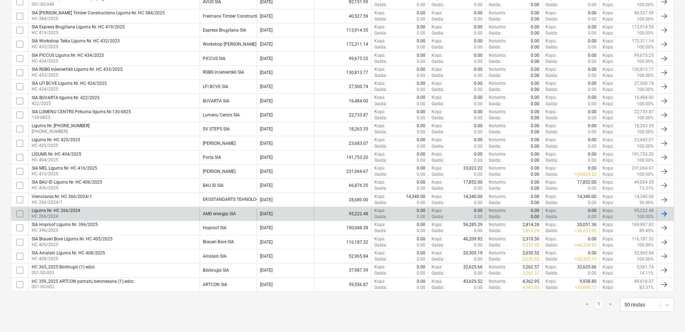
click at [181, 213] on div "Līgums Nr. HC 266/2024 HC 266/2024" at bounding box center [113, 214] width 171 height 12
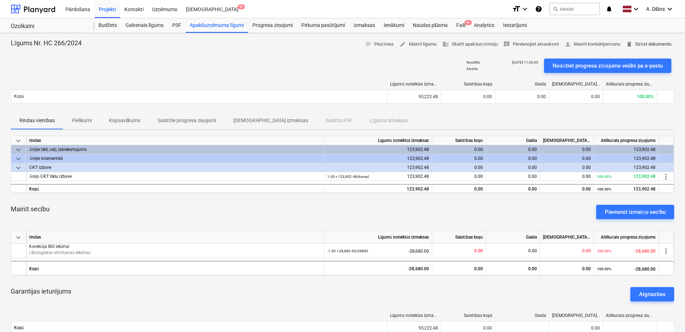
click at [645, 46] on span "delete Dzēst dokumentu" at bounding box center [648, 44] width 45 height 8
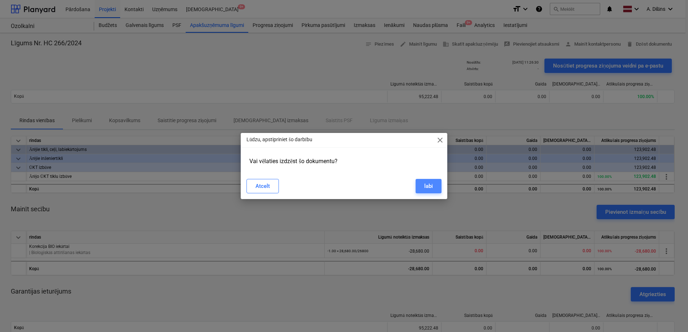
click at [432, 181] on button "labi" at bounding box center [429, 186] width 26 height 14
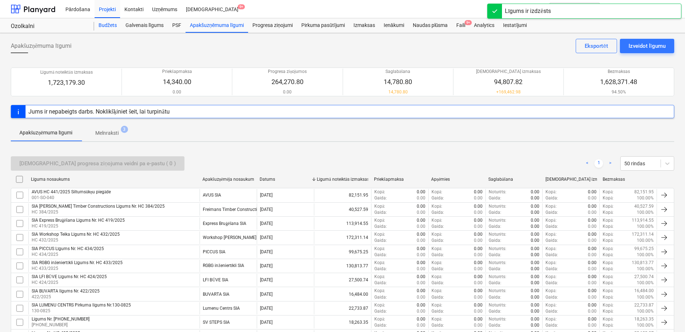
click at [107, 27] on div "Budžets" at bounding box center [107, 25] width 27 height 14
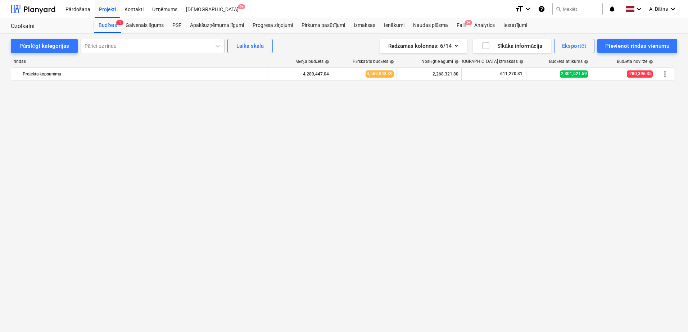
scroll to position [285, 0]
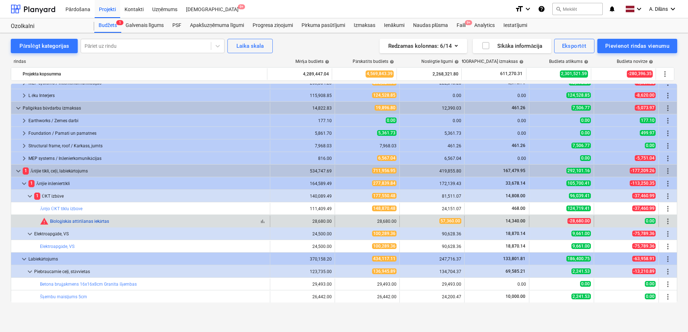
click at [92, 222] on link "Bioloģiskās attīrīšanas iekārtas" at bounding box center [79, 221] width 59 height 5
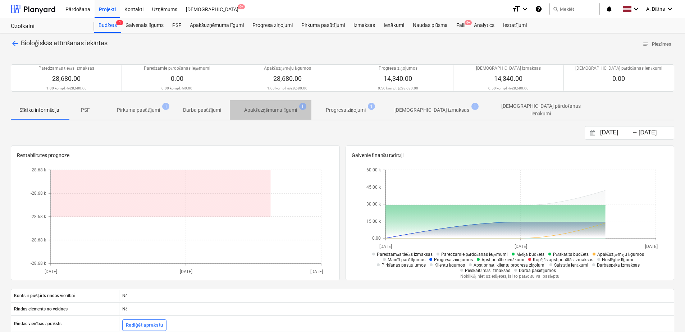
click at [263, 110] on p "Apakšuzņēmuma līgumi" at bounding box center [270, 110] width 53 height 8
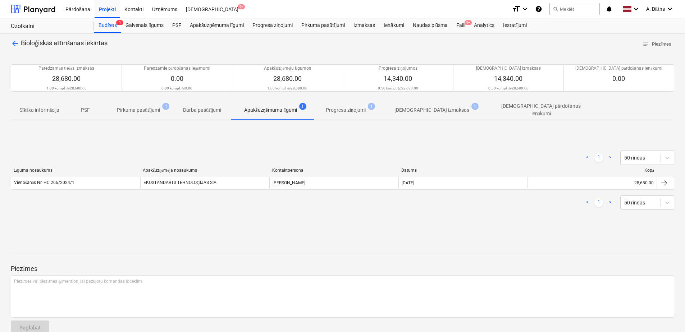
click at [41, 109] on p "Sīkāka informācija" at bounding box center [39, 110] width 40 height 8
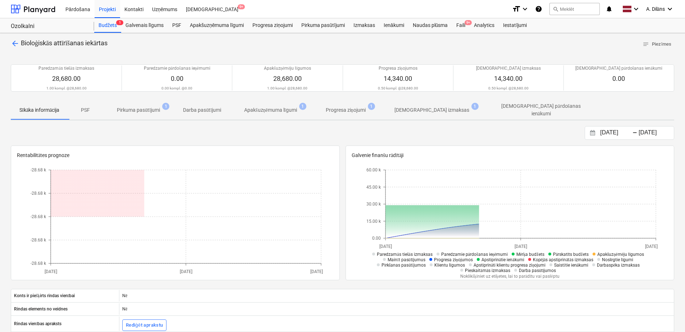
click at [15, 40] on span "arrow_back" at bounding box center [15, 43] width 9 height 9
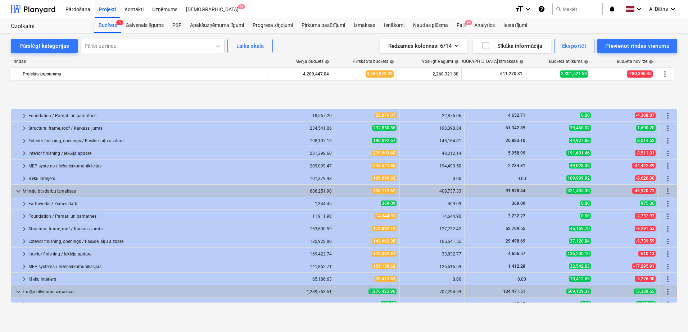
scroll to position [285, 0]
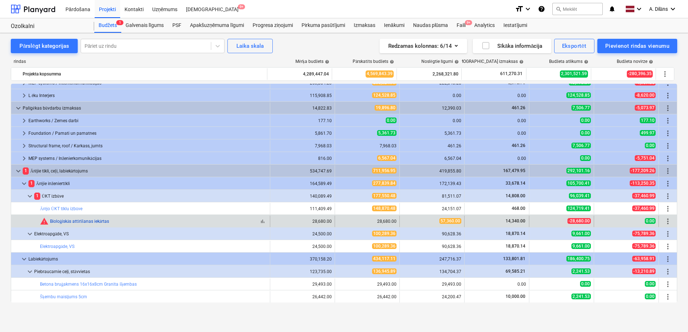
click at [86, 223] on link "Bioloģiskās attīrīšanas iekārtas" at bounding box center [79, 221] width 59 height 5
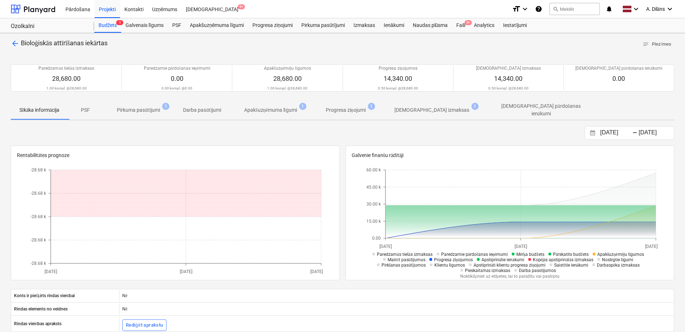
click at [270, 112] on p "Apakšuzņēmuma līgumi" at bounding box center [270, 110] width 53 height 8
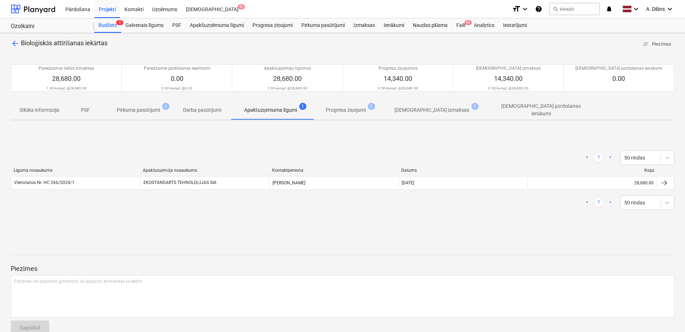
click at [123, 112] on p "Pirkuma pasūtījumi" at bounding box center [138, 110] width 43 height 8
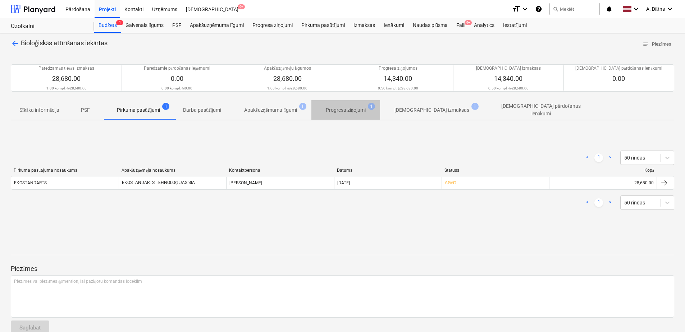
click at [356, 109] on p "Progresa ziņojumi" at bounding box center [346, 110] width 40 height 8
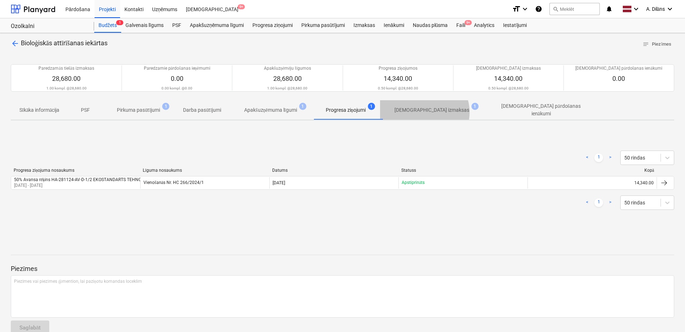
click at [427, 112] on p "[DEMOGRAPHIC_DATA] izmaksas" at bounding box center [432, 110] width 75 height 8
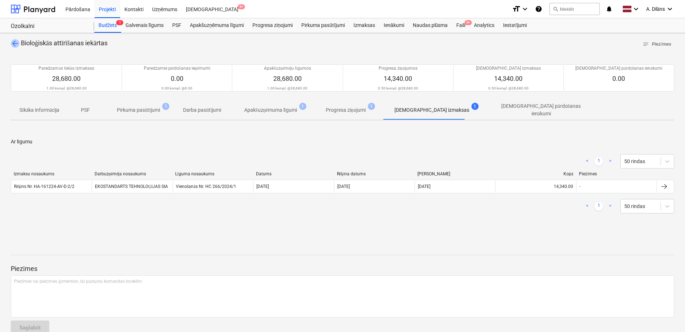
click at [16, 44] on span "arrow_back" at bounding box center [15, 43] width 9 height 9
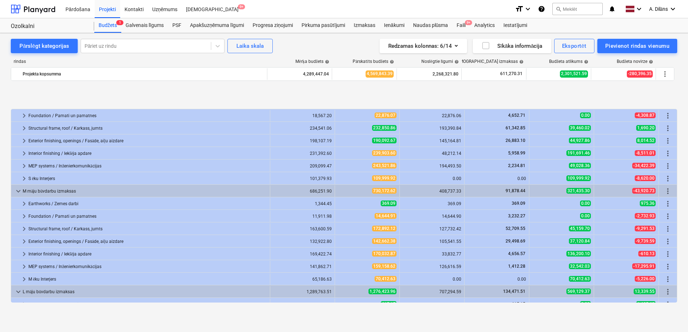
scroll to position [285, 0]
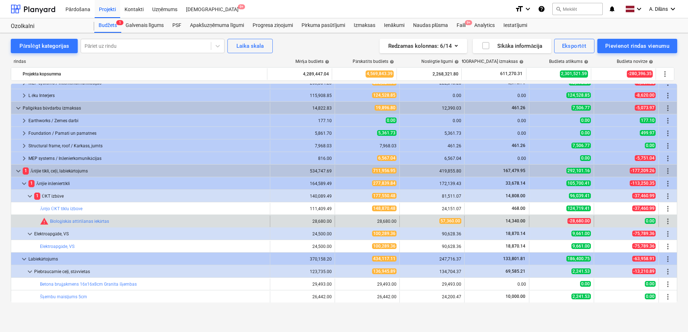
click at [451, 222] on span "57,360.00" at bounding box center [450, 221] width 22 height 6
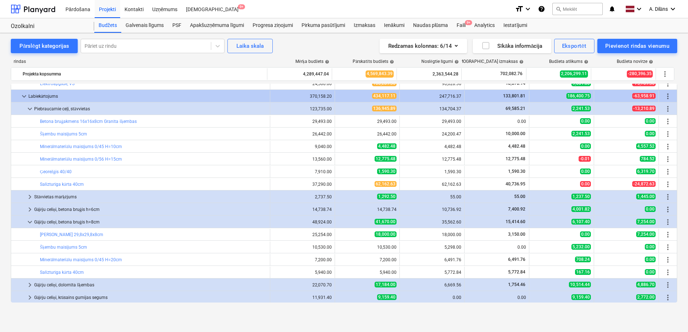
scroll to position [428, 0]
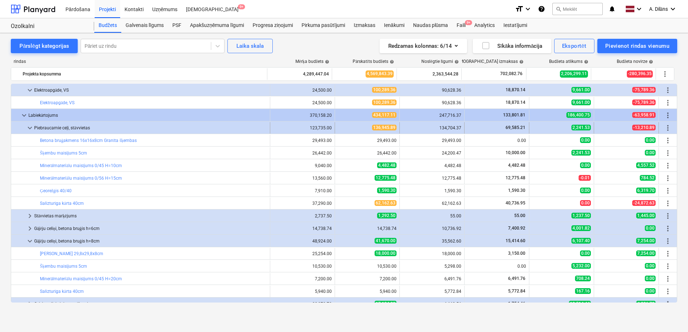
click at [31, 129] on span "keyboard_arrow_down" at bounding box center [30, 128] width 9 height 9
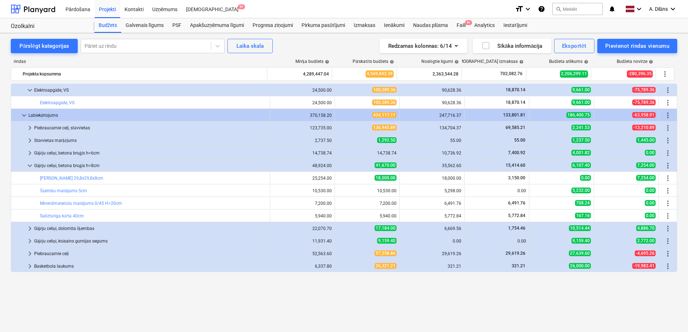
scroll to position [321, 0]
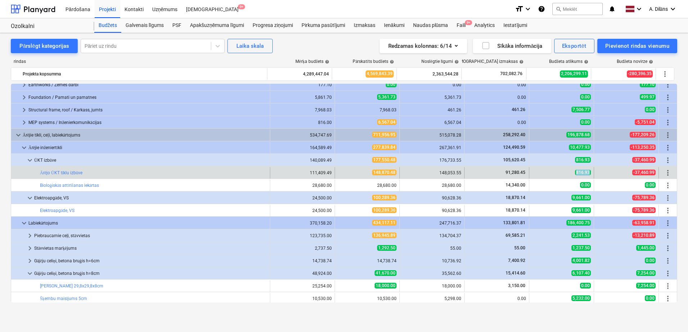
drag, startPoint x: 571, startPoint y: 172, endPoint x: 588, endPoint y: 172, distance: 17.3
click at [588, 172] on div "816.93" at bounding box center [561, 173] width 59 height 6
click at [265, 171] on div "bar_chart Ārējo ŪKT tīklu izbūve" at bounding box center [140, 173] width 259 height 12
drag, startPoint x: 305, startPoint y: 172, endPoint x: 329, endPoint y: 172, distance: 24.5
click at [329, 172] on div "111,409.49" at bounding box center [302, 173] width 65 height 12
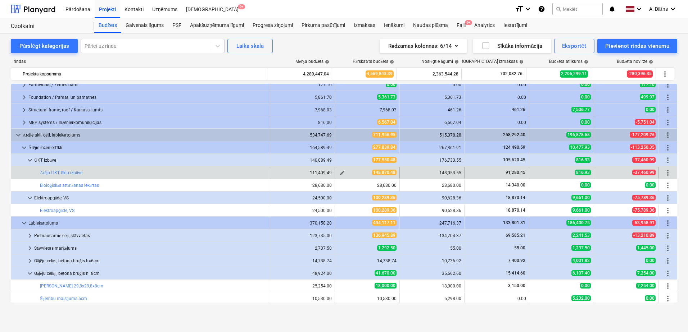
drag, startPoint x: 329, startPoint y: 172, endPoint x: 347, endPoint y: 172, distance: 18.0
click at [347, 172] on div "148,870.48" at bounding box center [367, 173] width 59 height 6
drag, startPoint x: 365, startPoint y: 173, endPoint x: 399, endPoint y: 174, distance: 34.2
click at [399, 174] on div "bar_chart Ārējo ŪKT tīklu izbūve 111,409.49 edit 148,870.48 148,053.55 91,280.4…" at bounding box center [344, 173] width 666 height 12
click at [400, 173] on div "148,053.55" at bounding box center [432, 173] width 65 height 12
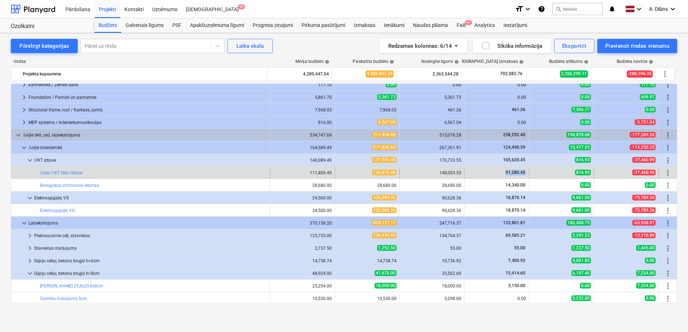
drag, startPoint x: 502, startPoint y: 172, endPoint x: 523, endPoint y: 172, distance: 21.6
click at [523, 172] on div "91,280.45" at bounding box center [496, 173] width 59 height 6
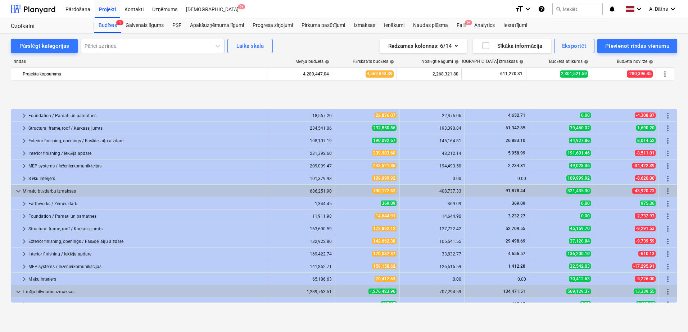
scroll to position [285, 0]
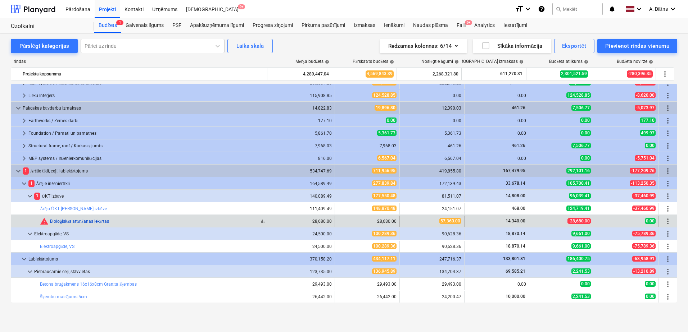
click at [100, 223] on link "Bioloģiskās attīrīšanas iekārtas" at bounding box center [79, 221] width 59 height 5
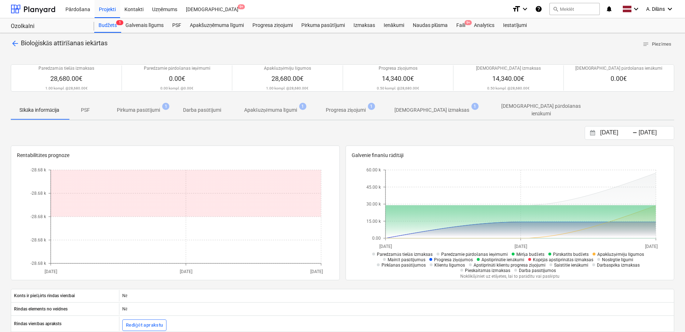
click at [145, 109] on p "Pirkuma pasūtījumi" at bounding box center [138, 110] width 43 height 8
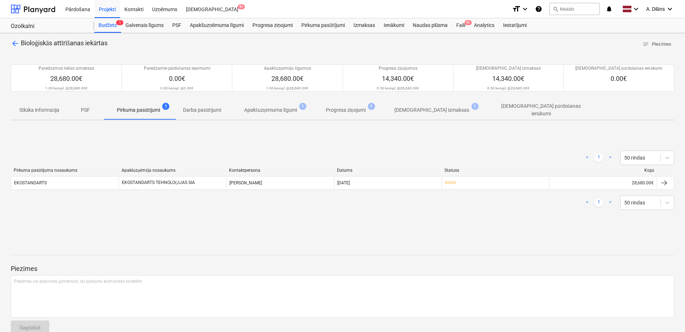
click at [210, 108] on p "Darba pasūtījumi" at bounding box center [202, 110] width 38 height 8
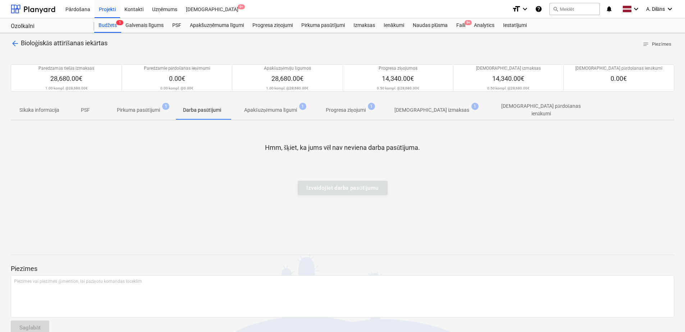
click at [288, 108] on p "Apakšuzņēmuma līgumi" at bounding box center [270, 110] width 53 height 8
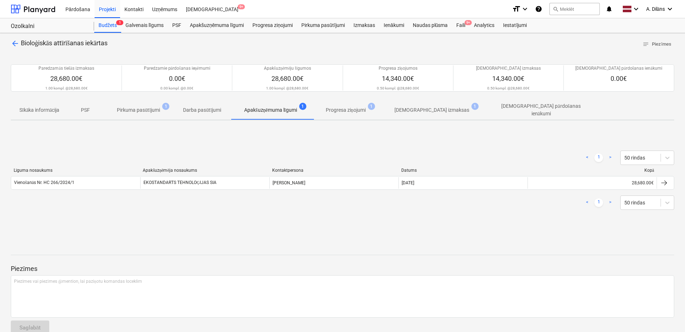
click at [344, 108] on p "Progresa ziņojumi" at bounding box center [346, 110] width 40 height 8
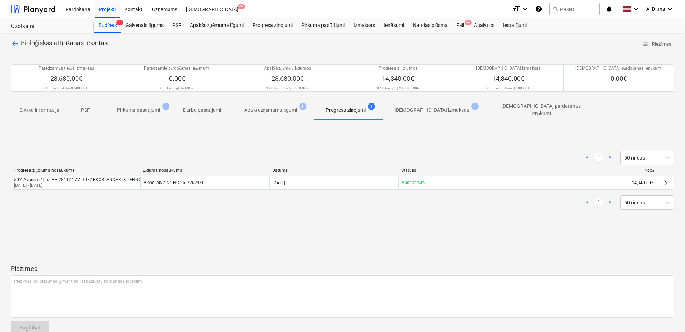
click at [425, 109] on p "[DEMOGRAPHIC_DATA] izmaksas" at bounding box center [432, 110] width 75 height 8
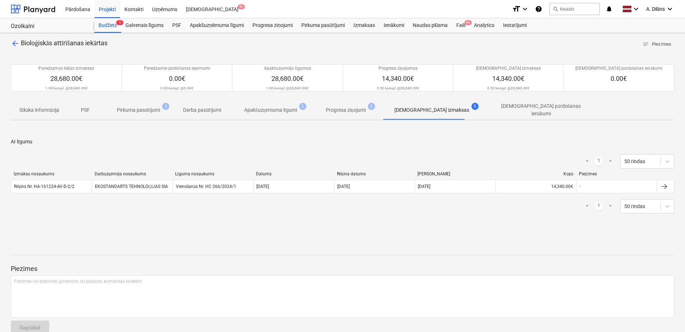
click at [50, 110] on p "Sīkāka informācija" at bounding box center [39, 110] width 40 height 8
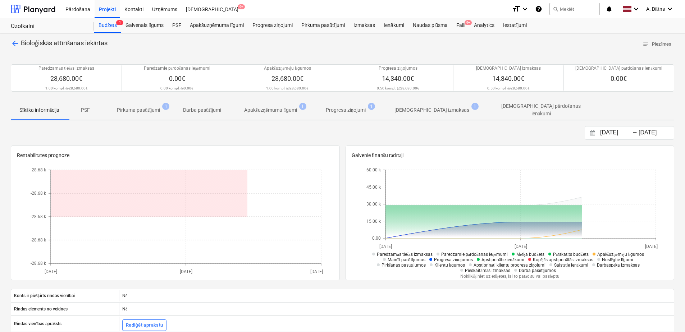
drag, startPoint x: 14, startPoint y: 36, endPoint x: 16, endPoint y: 41, distance: 5.0
click at [14, 37] on div "arrow_back Bioloģiskās attīrīšanas iekārtas notes Piezīmes Paredzamās tiešās iz…" at bounding box center [342, 256] width 685 height 447
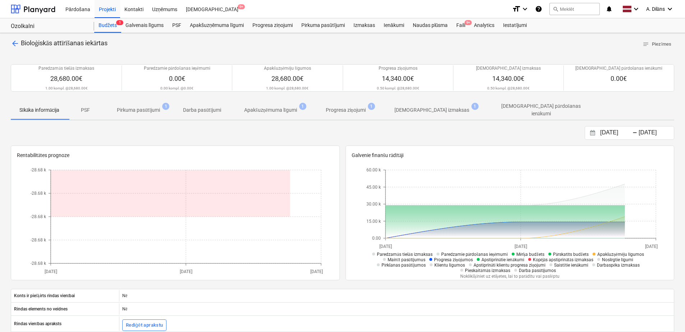
click at [16, 41] on span "arrow_back" at bounding box center [15, 43] width 9 height 9
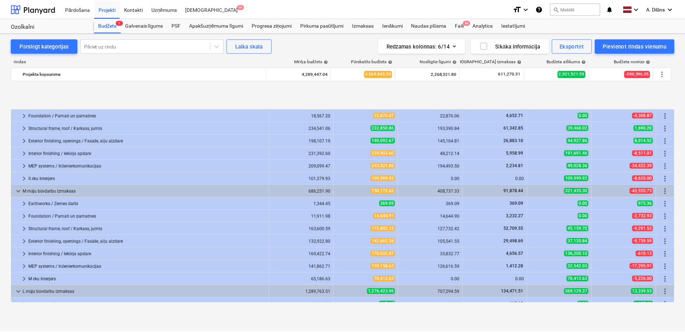
scroll to position [285, 0]
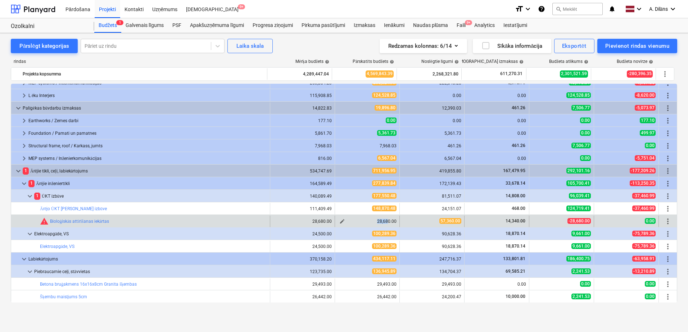
drag, startPoint x: 372, startPoint y: 221, endPoint x: 385, endPoint y: 221, distance: 13.0
click at [385, 221] on div "28,680.00" at bounding box center [367, 221] width 59 height 5
drag, startPoint x: 385, startPoint y: 221, endPoint x: 458, endPoint y: 220, distance: 72.7
click at [458, 220] on div "57,360.00" at bounding box center [432, 221] width 59 height 6
click at [101, 220] on link "Bioloģiskās attīrīšanas iekārtas" at bounding box center [79, 221] width 59 height 5
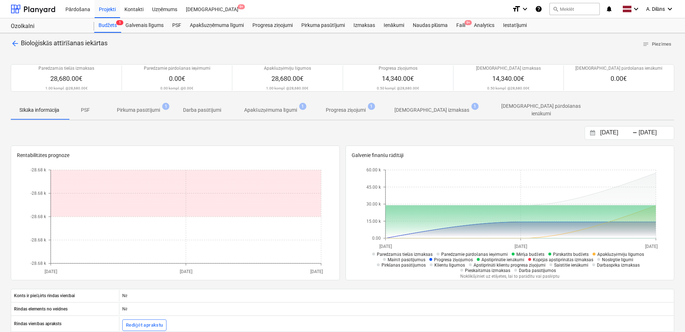
click at [91, 112] on p "PSF" at bounding box center [85, 110] width 17 height 8
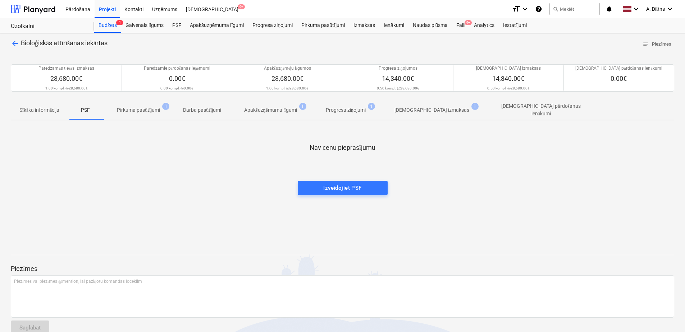
click at [129, 112] on p "Pirkuma pasūtījumi" at bounding box center [138, 110] width 43 height 8
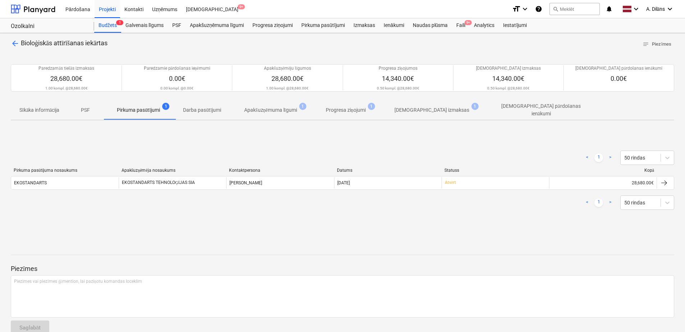
click at [206, 110] on p "Darba pasūtījumi" at bounding box center [202, 110] width 38 height 8
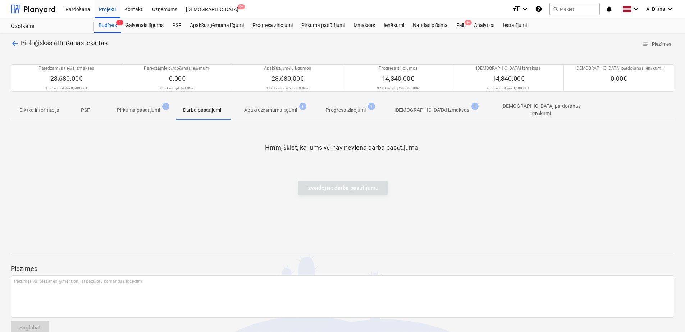
click at [255, 109] on p "Apakšuzņēmuma līgumi" at bounding box center [270, 110] width 53 height 8
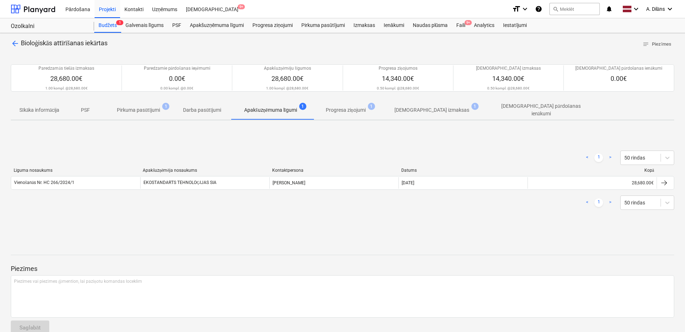
click at [346, 104] on span "Progresa ziņojumi 1" at bounding box center [346, 110] width 69 height 13
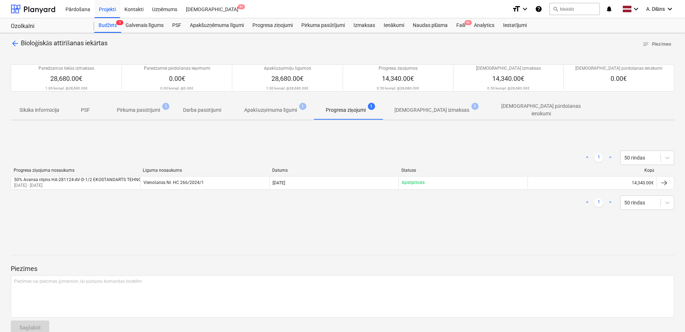
click at [422, 110] on p "[DEMOGRAPHIC_DATA] izmaksas" at bounding box center [432, 110] width 75 height 8
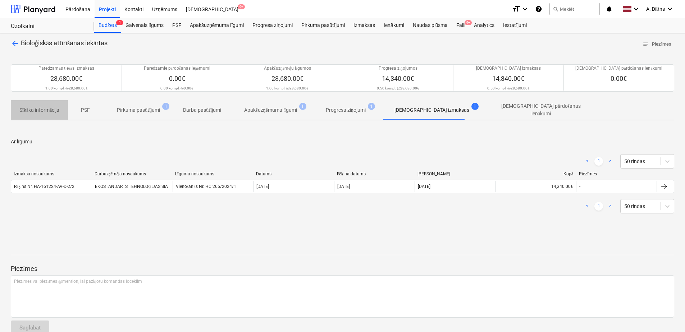
click at [44, 111] on p "Sīkāka informācija" at bounding box center [39, 110] width 40 height 8
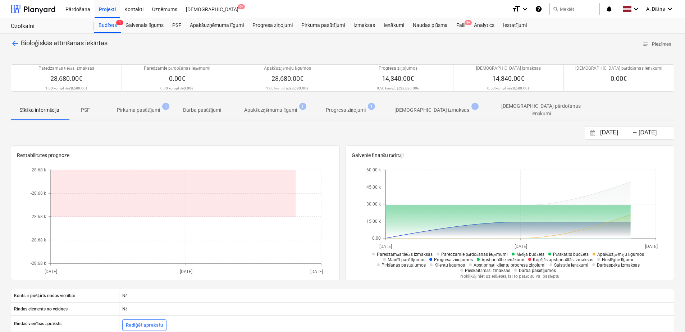
drag, startPoint x: 332, startPoint y: 131, endPoint x: 314, endPoint y: 127, distance: 18.5
drag, startPoint x: 314, startPoint y: 127, endPoint x: 302, endPoint y: 129, distance: 12.4
click at [302, 129] on div "19.06.2025 Press the down arrow key to interact with the calendar and select a …" at bounding box center [343, 133] width 664 height 14
click at [21, 45] on span "Bioloģiskās attīrīšanas iekārtas" at bounding box center [64, 43] width 87 height 8
click at [17, 46] on span "arrow_back" at bounding box center [15, 43] width 9 height 9
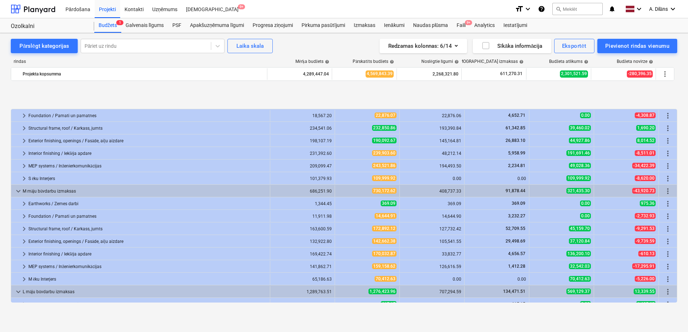
scroll to position [285, 0]
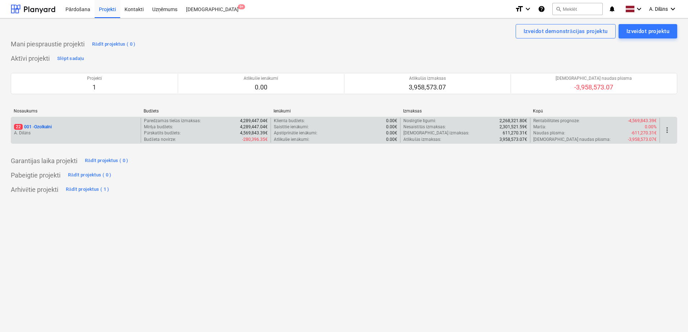
click at [83, 125] on div "22 001 - Ozolkalni" at bounding box center [76, 127] width 124 height 6
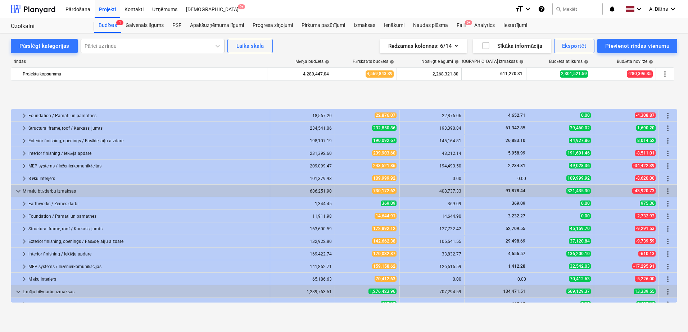
scroll to position [285, 0]
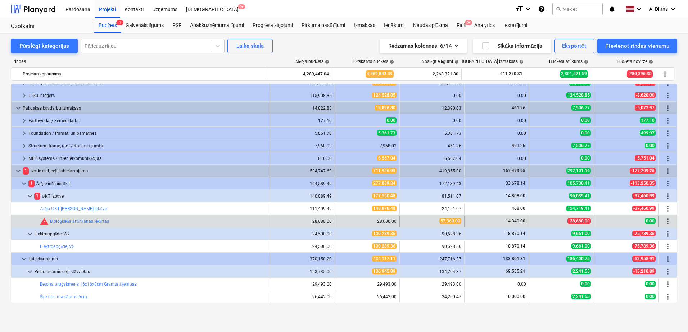
click at [518, 221] on span "14,340.00" at bounding box center [515, 221] width 21 height 5
drag, startPoint x: 439, startPoint y: 220, endPoint x: 457, endPoint y: 220, distance: 18.0
click at [457, 220] on span "57,360.00" at bounding box center [450, 221] width 22 height 6
click at [93, 219] on link "Bioloģiskās attīrīšanas iekārtas" at bounding box center [79, 221] width 59 height 5
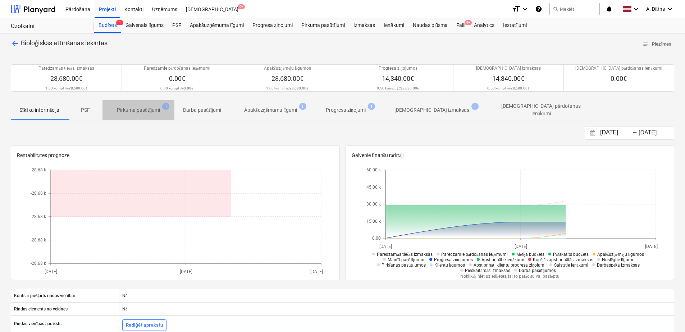
click at [144, 111] on p "Pirkuma pasūtījumi" at bounding box center [138, 110] width 43 height 8
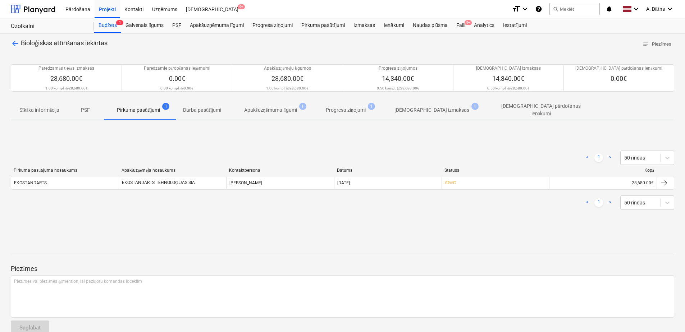
click at [206, 109] on p "Darba pasūtījumi" at bounding box center [202, 110] width 38 height 8
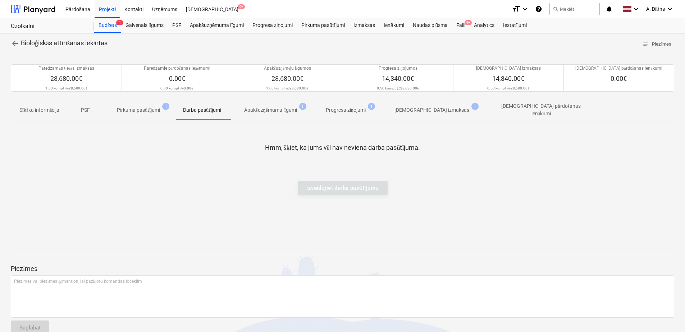
click at [283, 110] on p "Apakšuzņēmuma līgumi" at bounding box center [270, 110] width 53 height 8
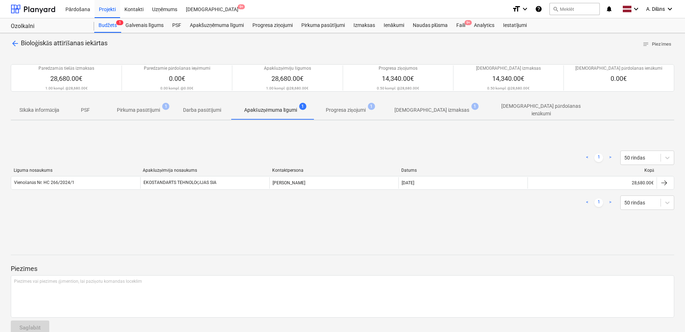
click at [357, 110] on p "Progresa ziņojumi" at bounding box center [346, 110] width 40 height 8
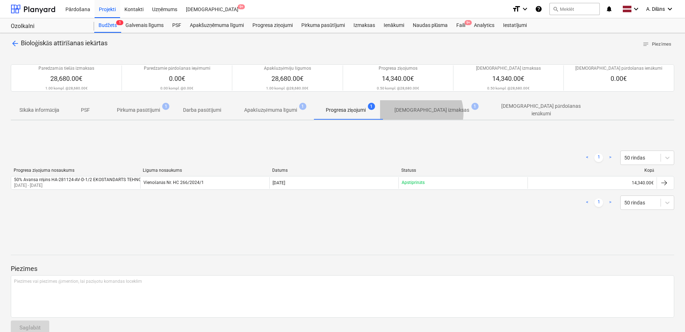
click at [423, 113] on p "[DEMOGRAPHIC_DATA] izmaksas" at bounding box center [432, 110] width 75 height 8
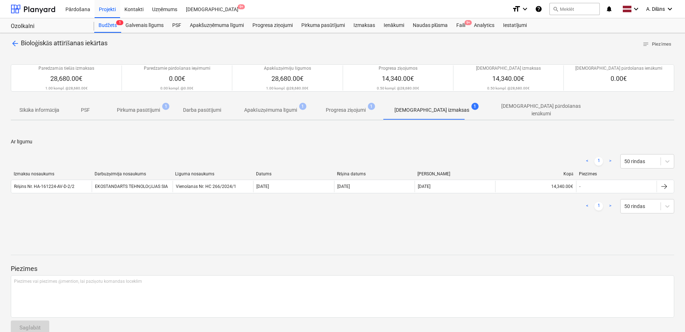
click at [20, 43] on p "arrow_back Bioloģiskās attīrīšanas iekārtas" at bounding box center [59, 43] width 97 height 9
click at [15, 45] on span "arrow_back" at bounding box center [15, 43] width 9 height 9
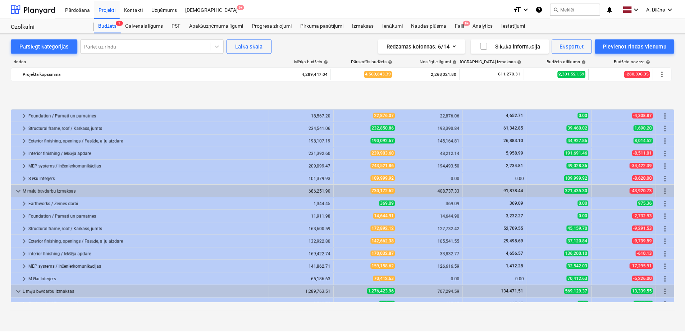
scroll to position [285, 0]
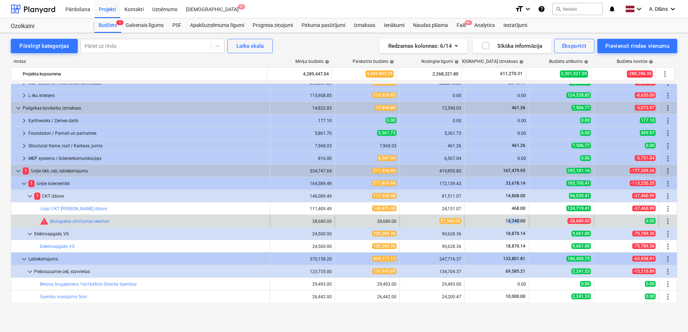
drag, startPoint x: 508, startPoint y: 217, endPoint x: 518, endPoint y: 221, distance: 10.3
click at [518, 221] on span "14,340.00" at bounding box center [515, 221] width 21 height 5
click at [445, 220] on span "57,360.00" at bounding box center [450, 221] width 22 height 6
drag, startPoint x: 439, startPoint y: 220, endPoint x: 457, endPoint y: 220, distance: 17.6
click at [457, 220] on span "57,360.00" at bounding box center [450, 221] width 22 height 6
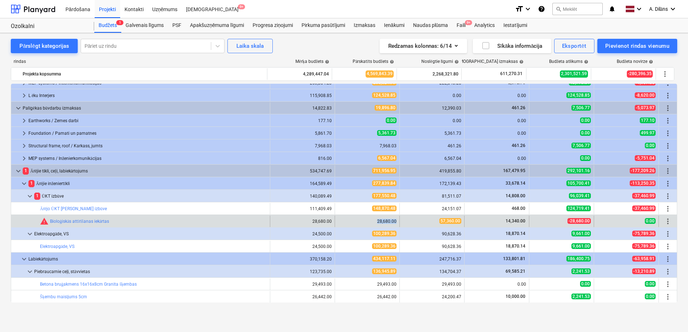
drag, startPoint x: 366, startPoint y: 222, endPoint x: 400, endPoint y: 222, distance: 33.8
click at [400, 222] on div "bar_chart warning Bioloģiskās attīrīšanas iekārtas 28,680.00 edit 28,680.00 57,…" at bounding box center [344, 222] width 666 height 12
drag, startPoint x: 400, startPoint y: 222, endPoint x: 426, endPoint y: 221, distance: 26.3
click at [426, 221] on div "57,360.00" at bounding box center [432, 221] width 59 height 6
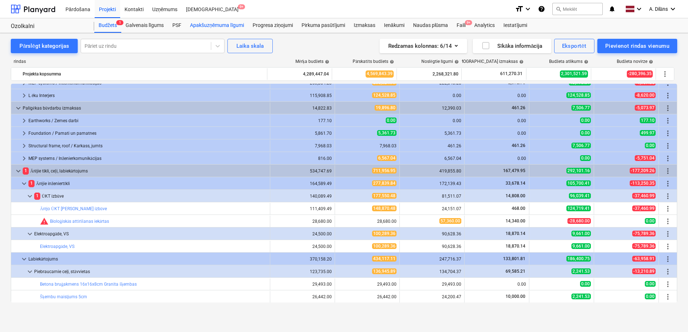
click at [204, 27] on div "Apakšuzņēmuma līgumi" at bounding box center [217, 25] width 63 height 14
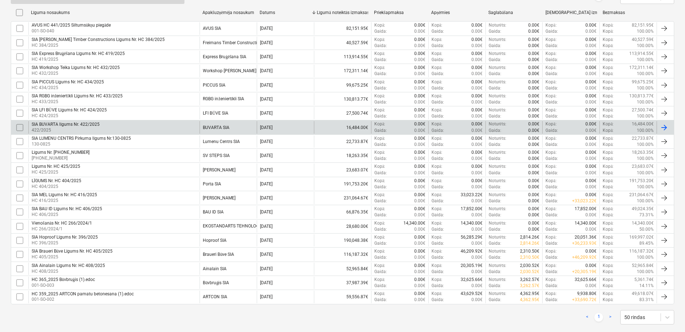
scroll to position [180, 0]
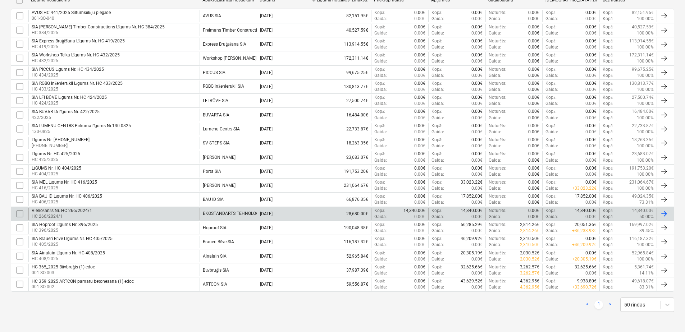
click at [174, 212] on div "Vienošanās Nr. HC 266/2024/1 HC 266/2024/1" at bounding box center [113, 214] width 171 height 12
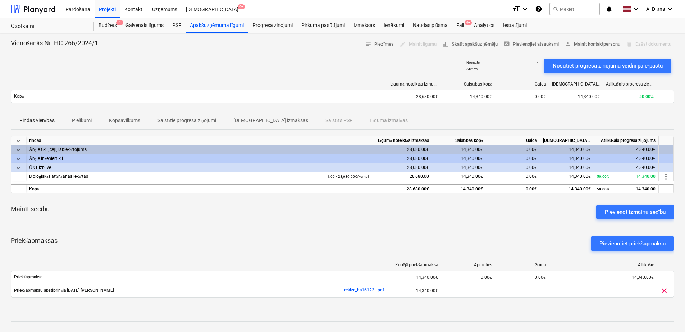
click at [243, 119] on p "[DEMOGRAPHIC_DATA] izmaksas" at bounding box center [270, 121] width 75 height 8
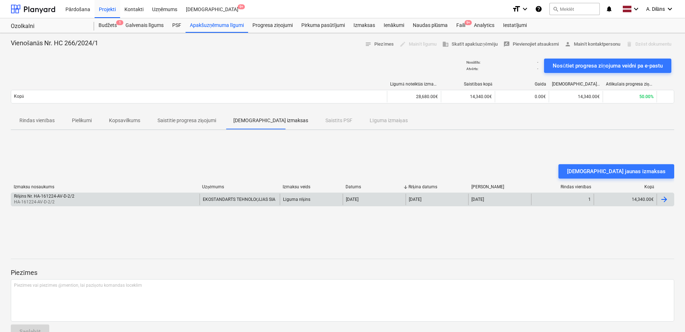
click at [651, 200] on div "14,340.00€" at bounding box center [625, 200] width 63 height 12
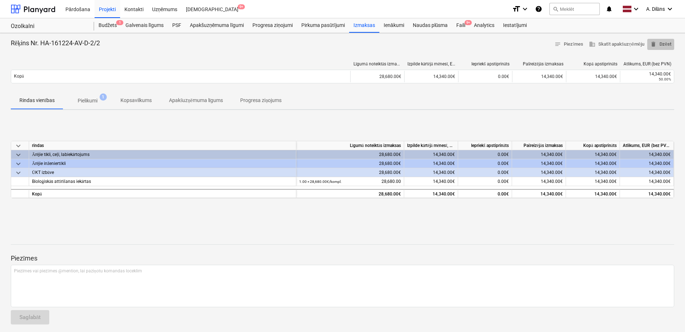
click at [662, 43] on span "delete Dzēst" at bounding box center [660, 44] width 21 height 8
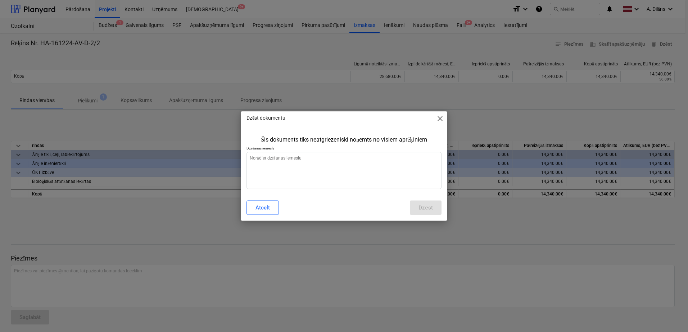
type textarea "x"
click at [358, 169] on textarea at bounding box center [343, 170] width 195 height 37
paste textarea "Jālabo ievadītie dati"
type textarea "Jālabo ievadītie dati"
type textarea "x"
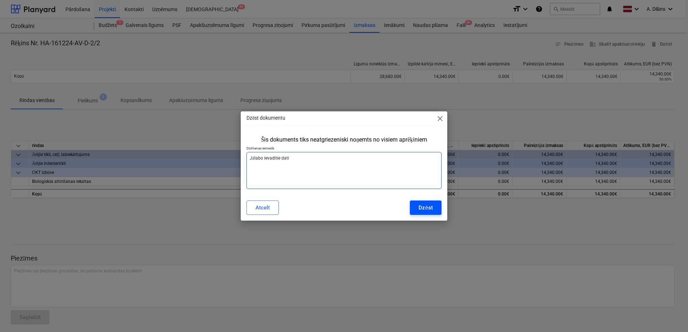
type textarea "Jālabo ievadītie dati"
click at [427, 207] on div "Dzēst" at bounding box center [425, 207] width 14 height 9
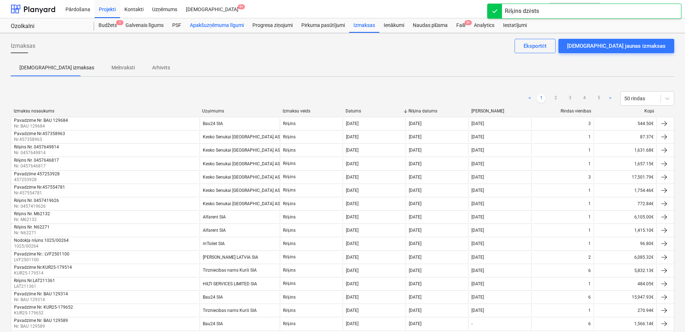
click at [221, 25] on div "Apakšuzņēmuma līgumi" at bounding box center [217, 25] width 63 height 14
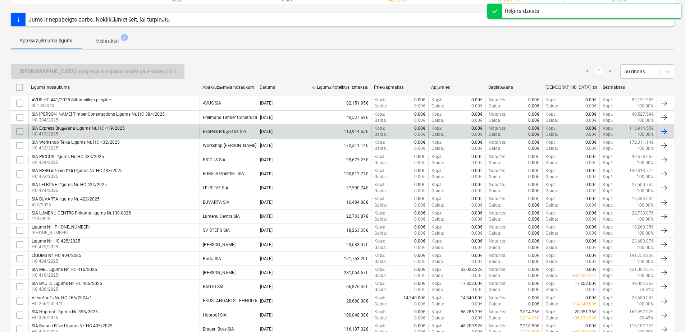
scroll to position [144, 0]
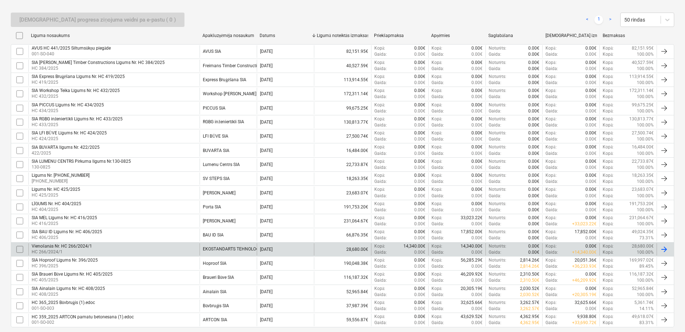
click at [229, 250] on div "EKOSTANDARTS TEHNOLOĢIJAS SIA" at bounding box center [239, 249] width 73 height 5
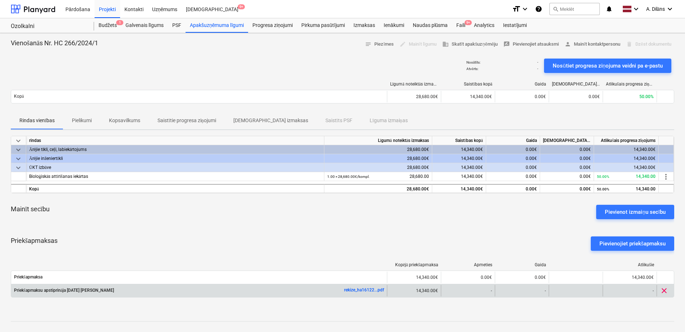
click at [665, 290] on span "clear" at bounding box center [664, 291] width 9 height 9
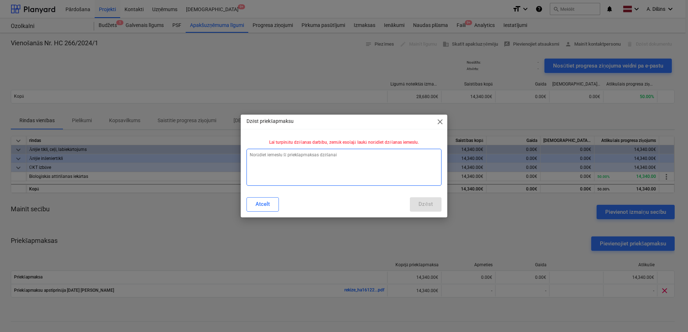
click at [348, 175] on textarea at bounding box center [343, 167] width 195 height 37
paste textarea "Jālabo ievadītie dati"
type textarea "x"
type textarea "Jālabo ievadītie dati"
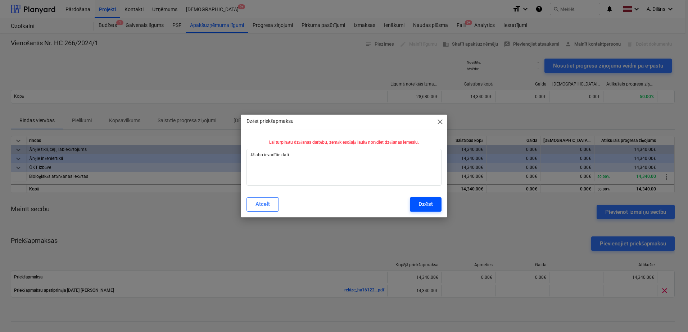
click at [427, 207] on div "Dzēst" at bounding box center [425, 204] width 14 height 9
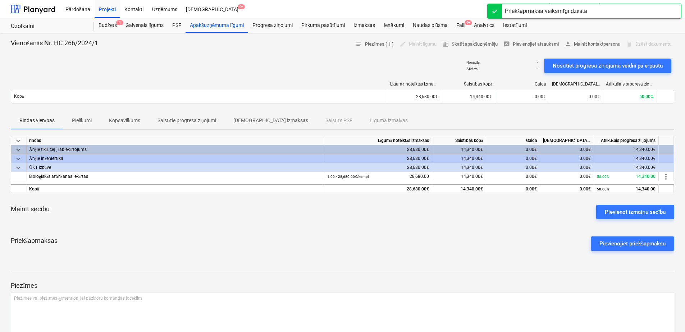
click at [200, 119] on p "Saistītie progresa ziņojumi" at bounding box center [187, 121] width 59 height 8
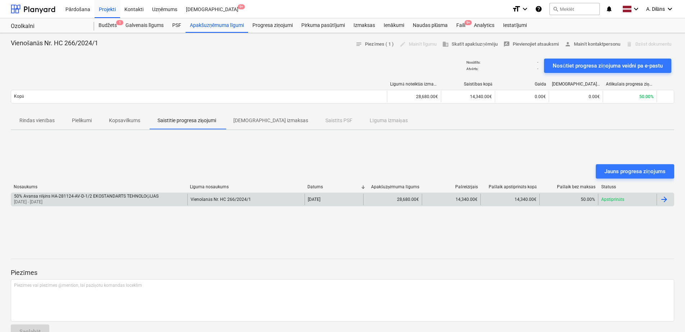
click at [663, 201] on div at bounding box center [664, 199] width 9 height 9
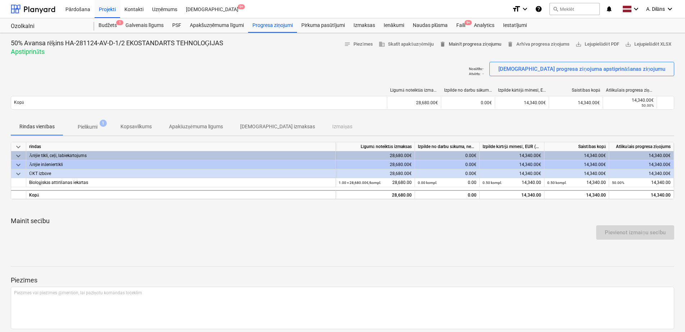
click at [463, 42] on span "delete Mainīt progresa ziņojumu" at bounding box center [471, 44] width 62 height 8
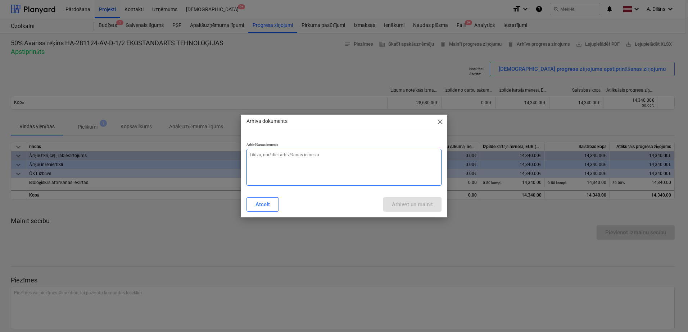
click at [325, 168] on textarea at bounding box center [343, 167] width 195 height 37
paste textarea "Jālabo ievadītie dati"
type textarea "x"
type textarea "Jālabo ievadītie dati"
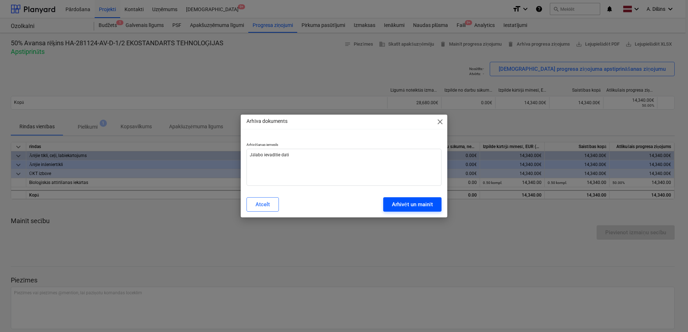
click at [405, 205] on div "Arhivēt un mainīt" at bounding box center [412, 204] width 41 height 9
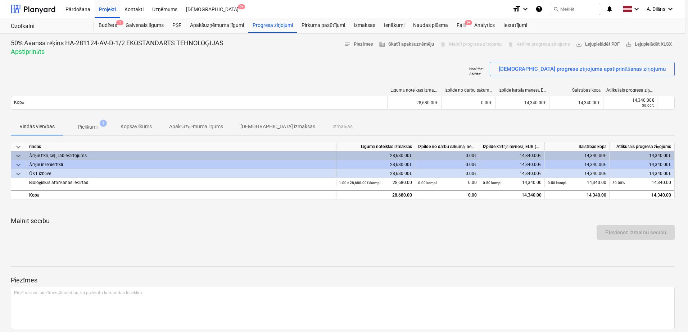
type textarea "x"
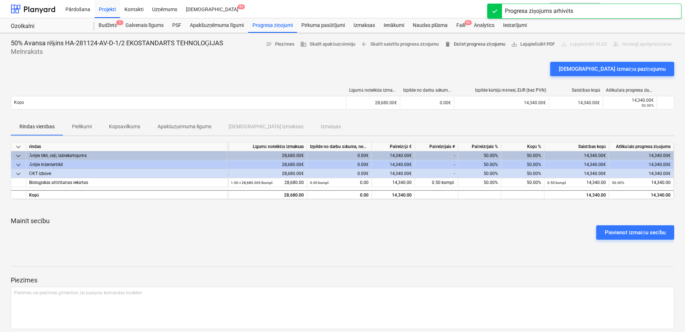
click at [478, 47] on span "delete Dzēst progresa ziņojumu" at bounding box center [475, 44] width 61 height 8
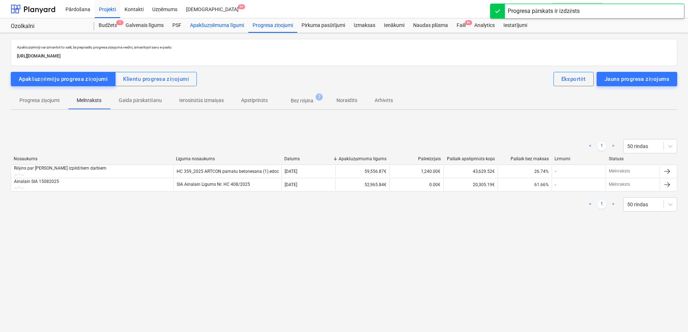
click at [223, 26] on div "Apakšuzņēmuma līgumi" at bounding box center [217, 25] width 63 height 14
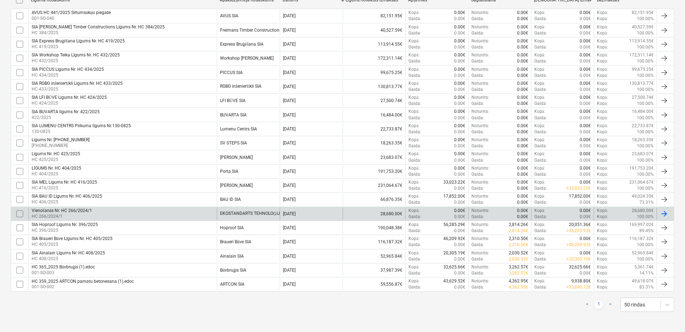
click at [196, 214] on div "Vienošanās Nr. HC 266/2024/1 HC 266/2024/1" at bounding box center [122, 214] width 189 height 12
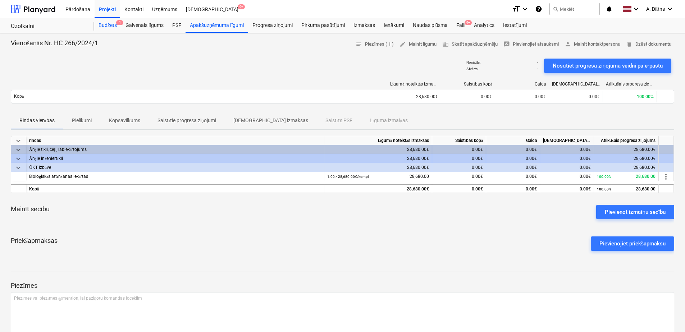
click at [103, 24] on div "Budžets 1" at bounding box center [107, 25] width 27 height 14
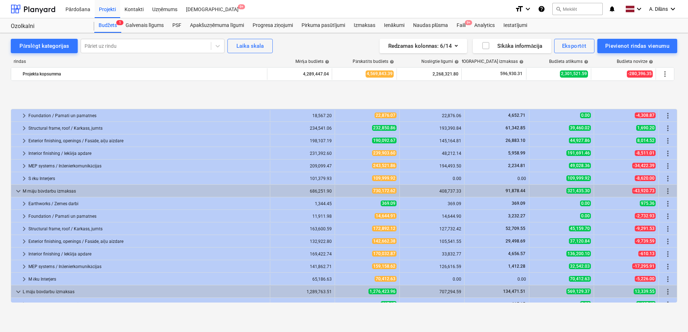
scroll to position [285, 0]
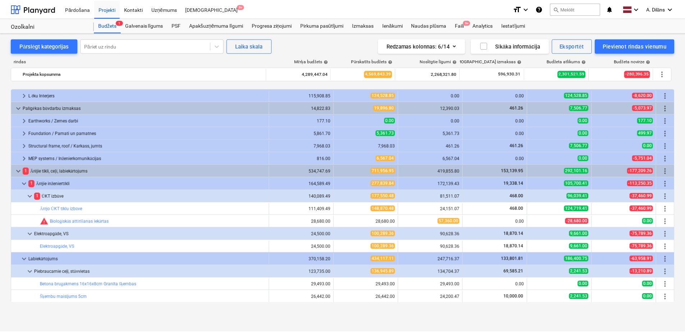
scroll to position [321, 0]
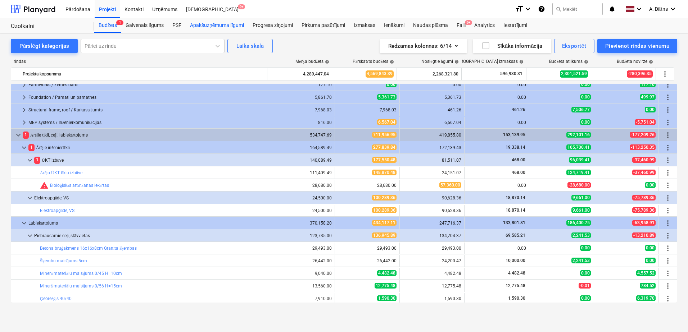
click at [222, 28] on div "Apakšuzņēmuma līgumi" at bounding box center [217, 25] width 63 height 14
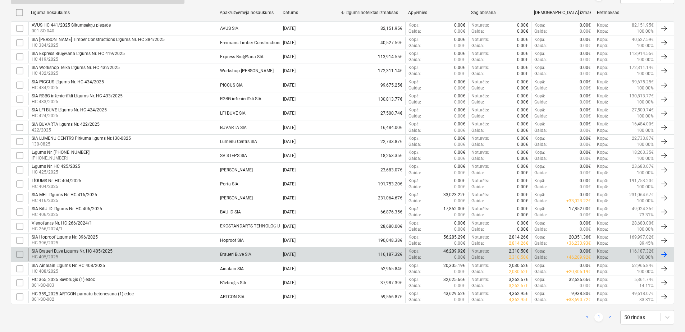
scroll to position [180, 0]
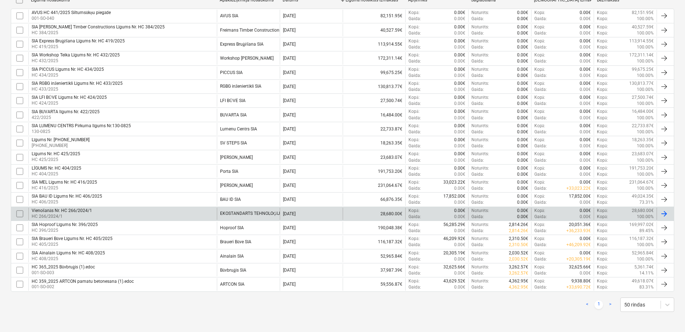
click at [197, 213] on div "Vienošanās Nr. HC 266/2024/1 HC 266/2024/1" at bounding box center [122, 214] width 189 height 12
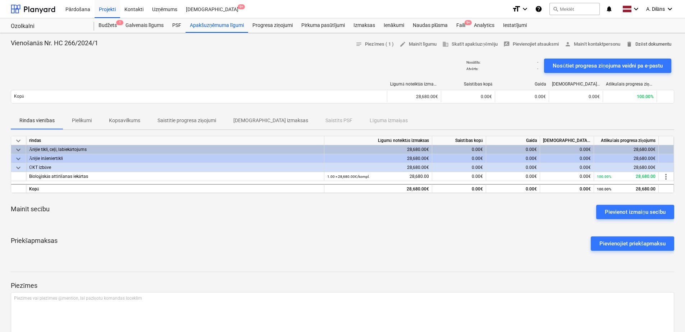
click at [647, 47] on span "delete Dzēst dokumentu" at bounding box center [648, 44] width 45 height 8
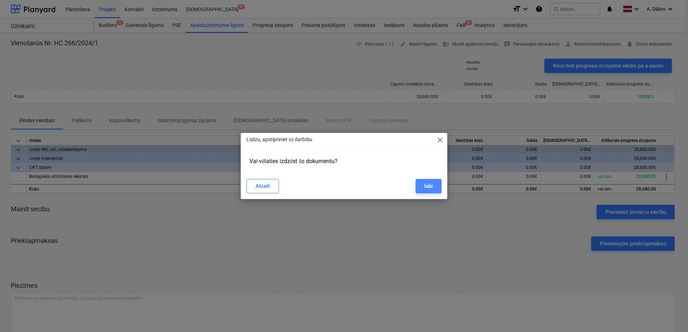
click at [428, 187] on div "labi" at bounding box center [428, 186] width 9 height 9
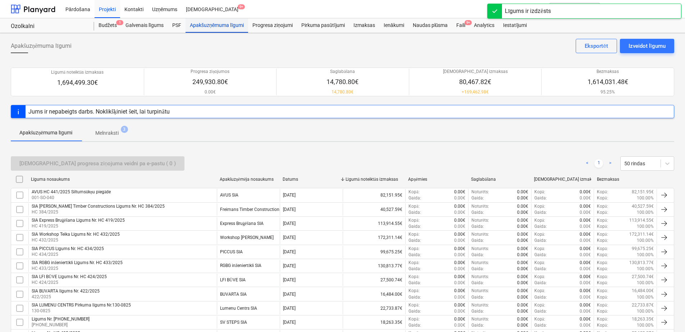
click at [225, 28] on div "Apakšuzņēmuma līgumi" at bounding box center [217, 25] width 63 height 14
click at [114, 26] on div "Budžets 1" at bounding box center [107, 25] width 27 height 14
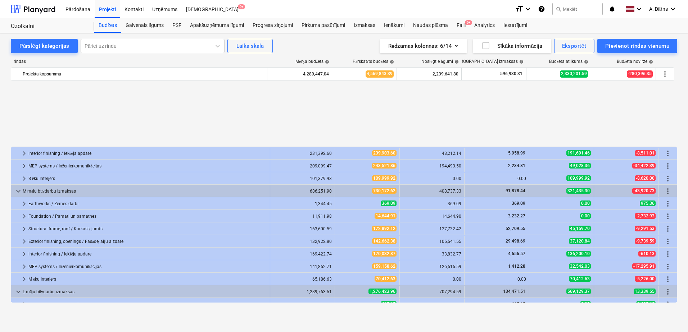
scroll to position [321, 0]
